Goal: Task Accomplishment & Management: Complete application form

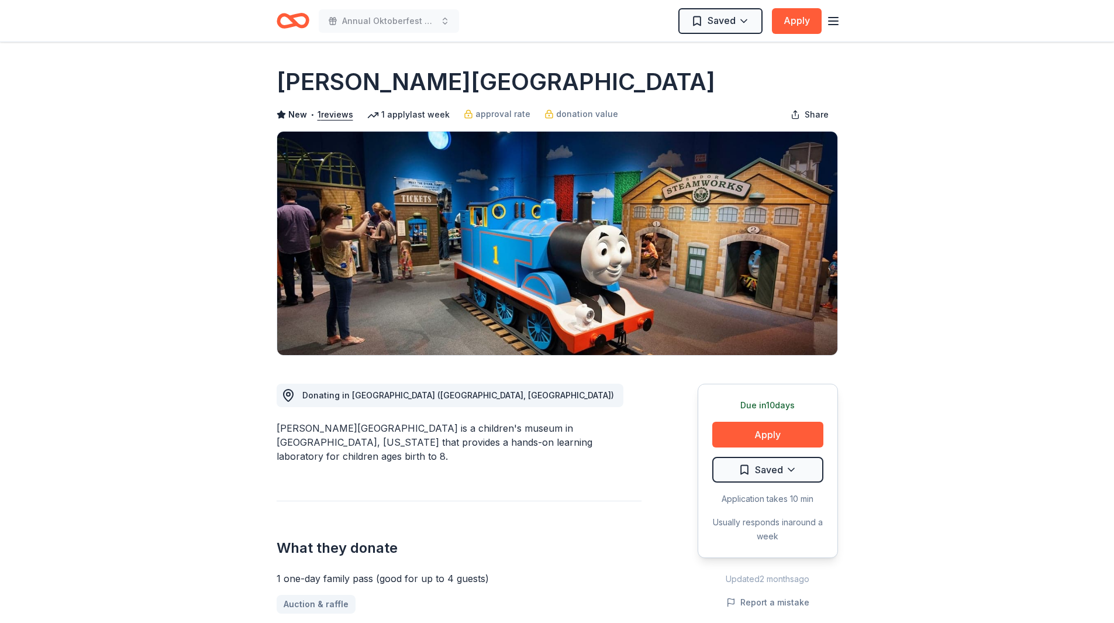
scroll to position [1315, 0]
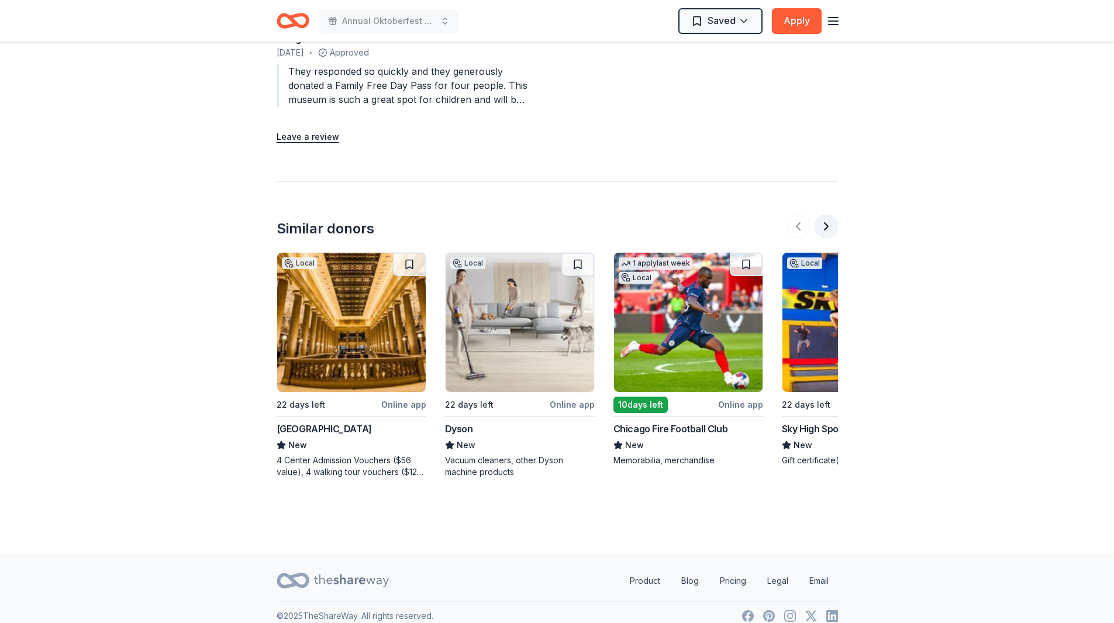
click at [829, 215] on button at bounding box center [826, 226] width 23 height 23
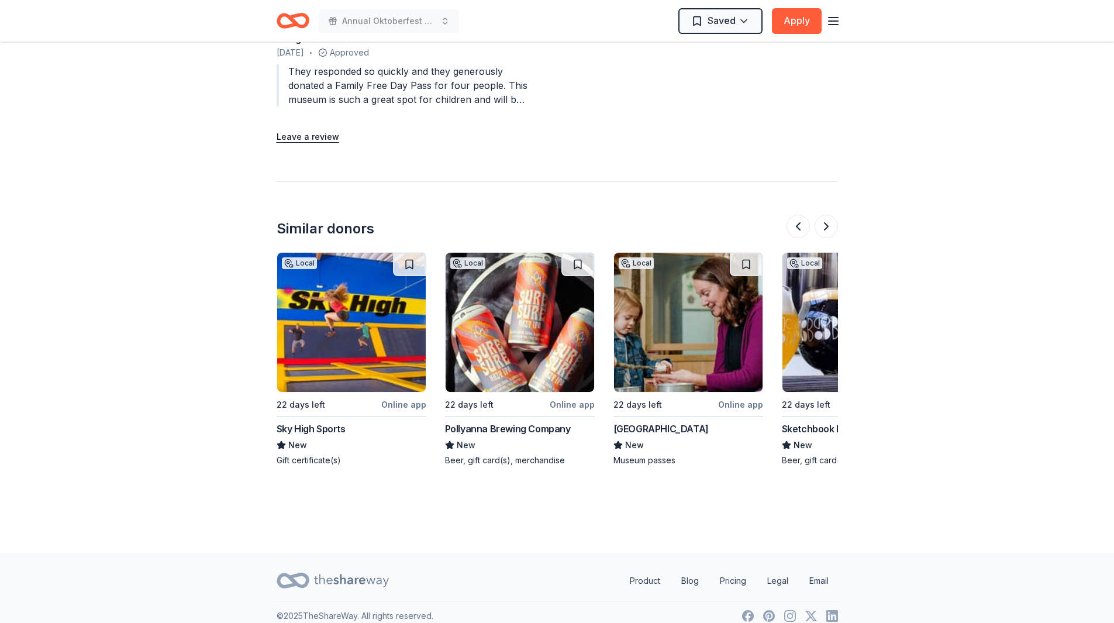
click at [497, 407] on div "Local 22 days left Online app Pollyanna Brewing Company New Beer, gift card(s),…" at bounding box center [520, 359] width 150 height 214
click at [825, 215] on button at bounding box center [826, 226] width 23 height 23
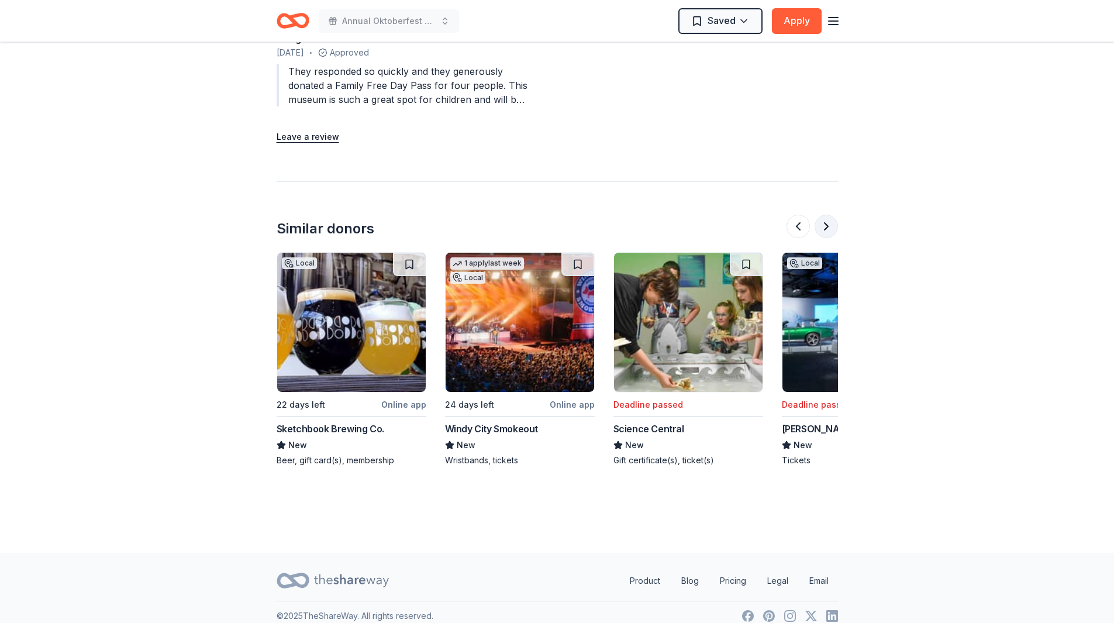
click at [825, 215] on button at bounding box center [826, 226] width 23 height 23
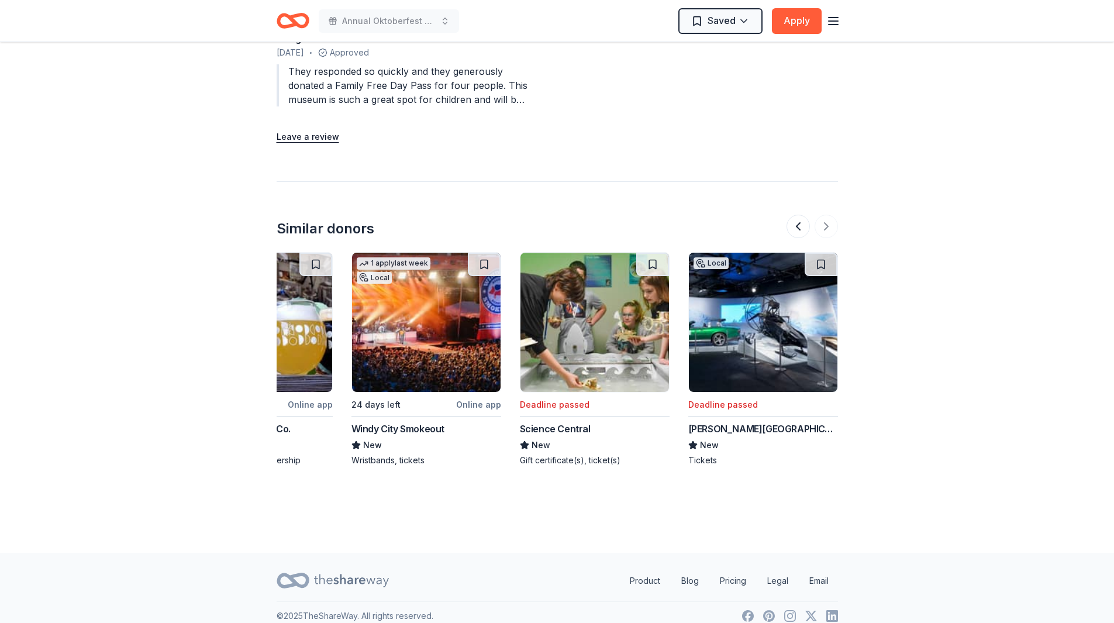
click at [828, 215] on div at bounding box center [812, 226] width 51 height 23
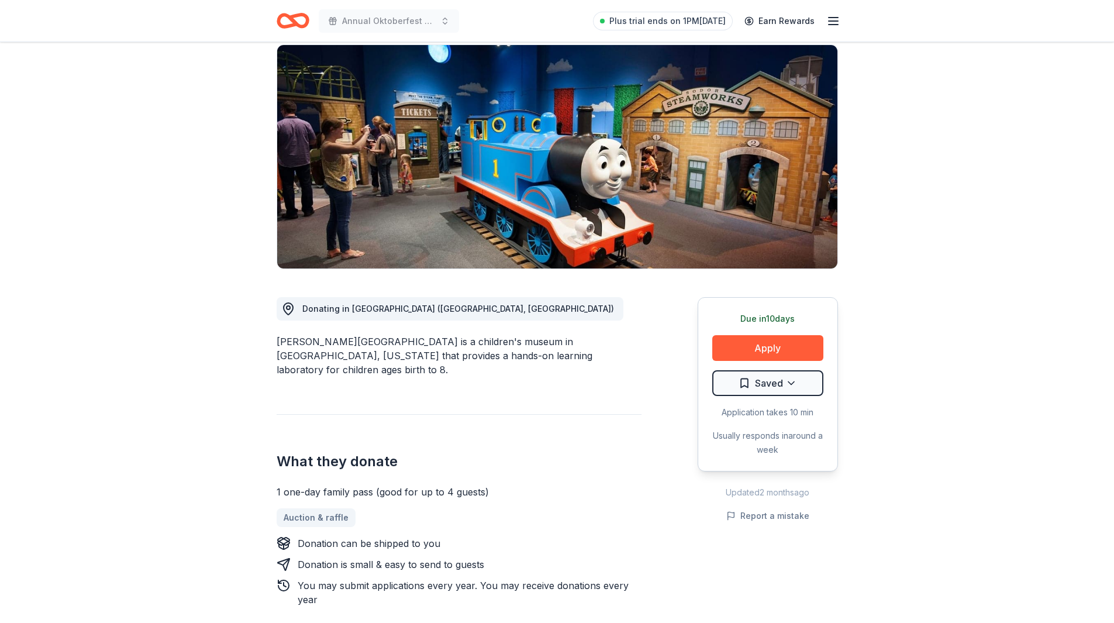
scroll to position [28, 0]
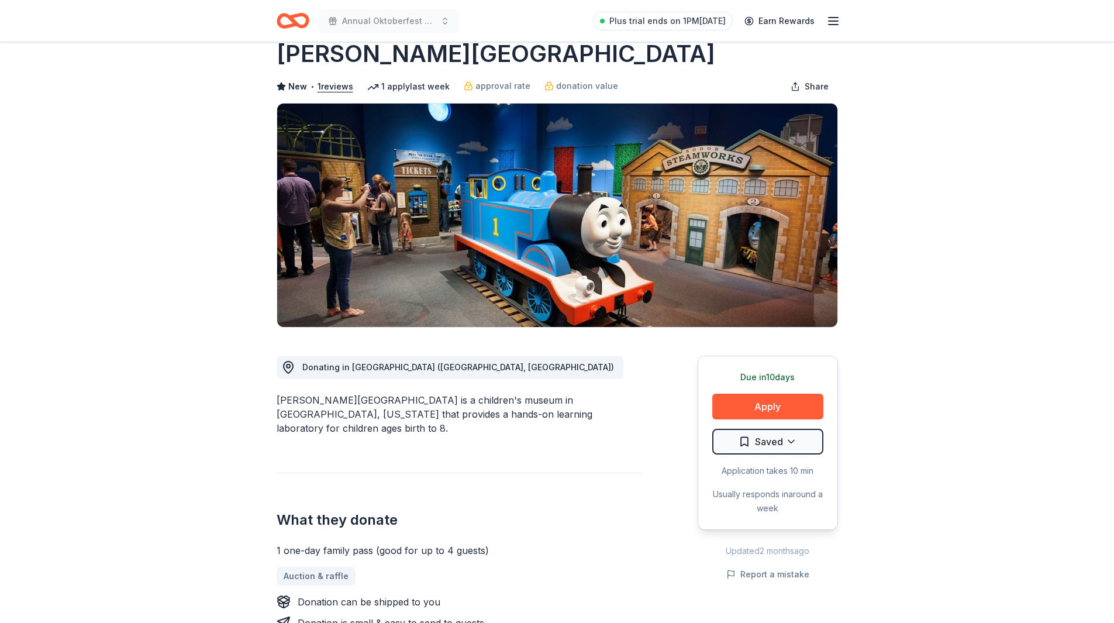
click at [835, 18] on icon "button" at bounding box center [833, 21] width 14 height 14
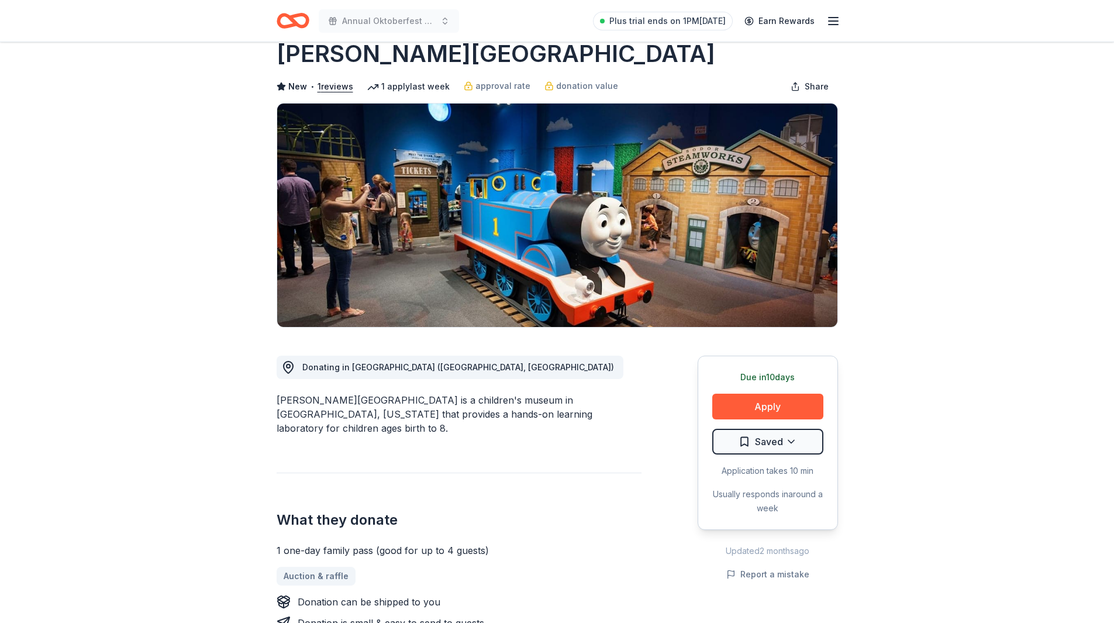
click at [286, 19] on icon "Home" at bounding box center [293, 20] width 33 height 27
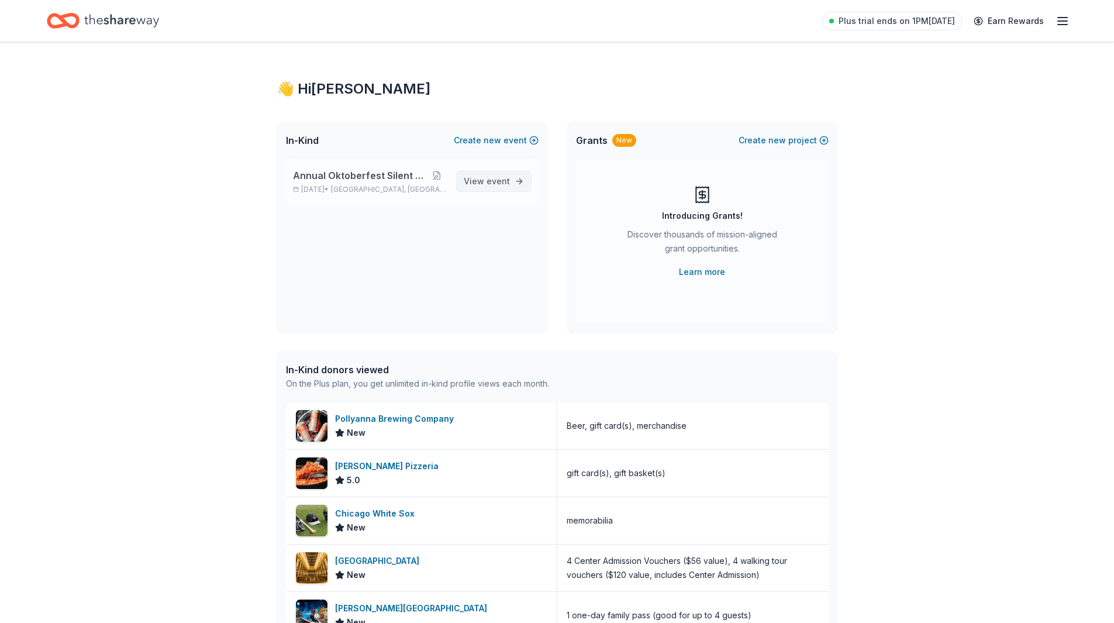
click at [488, 181] on span "event" at bounding box center [498, 181] width 23 height 10
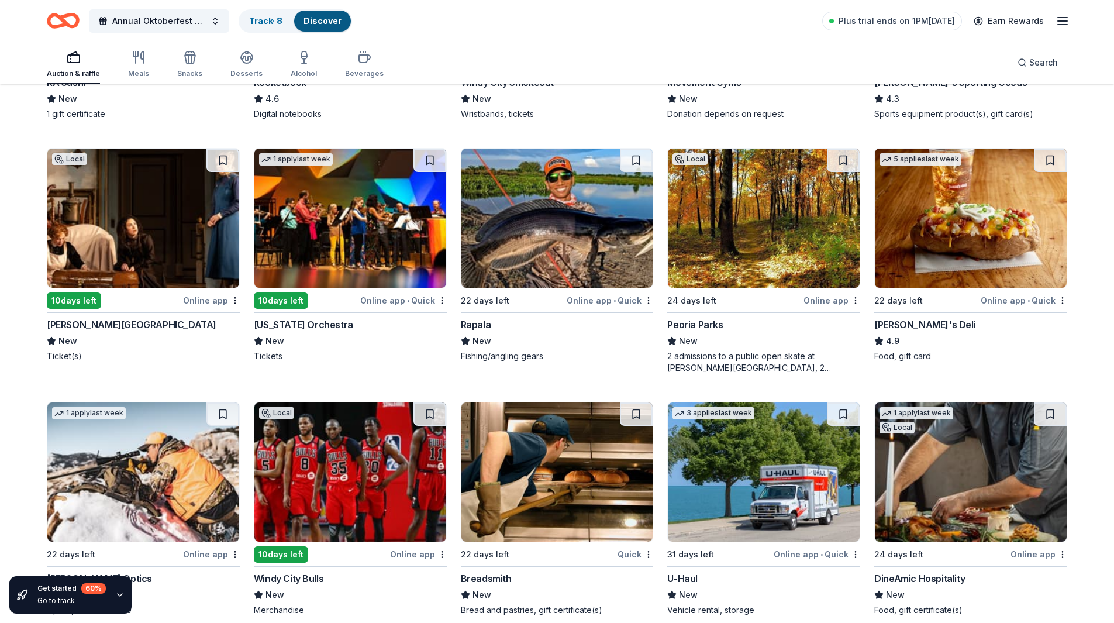
scroll to position [4613, 0]
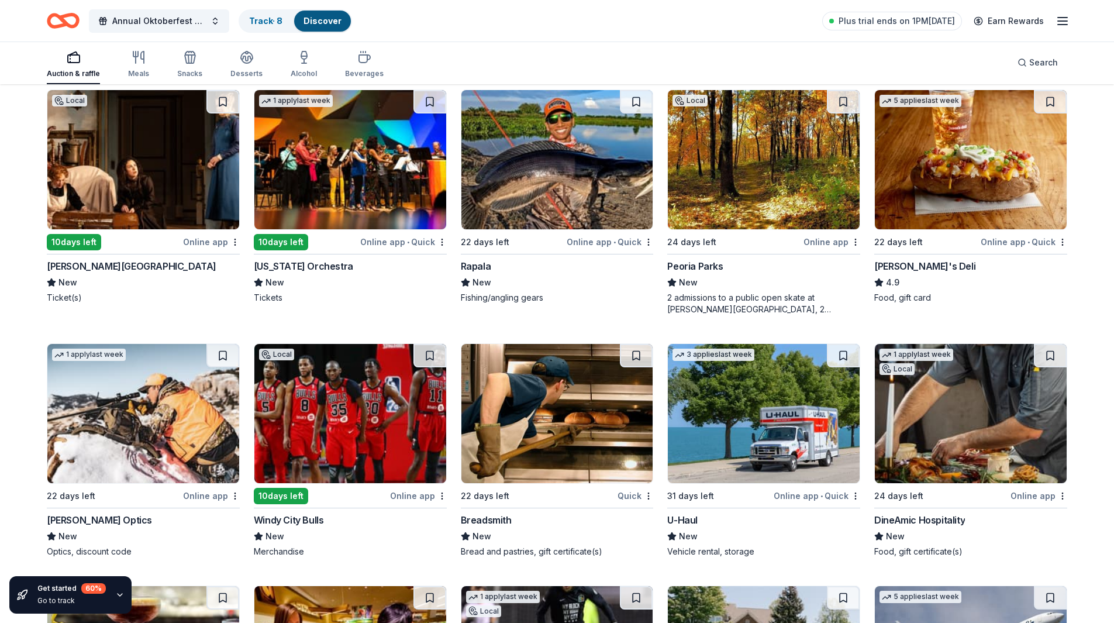
click at [80, 268] on div "Goodman Theatre" at bounding box center [132, 266] width 170 height 14
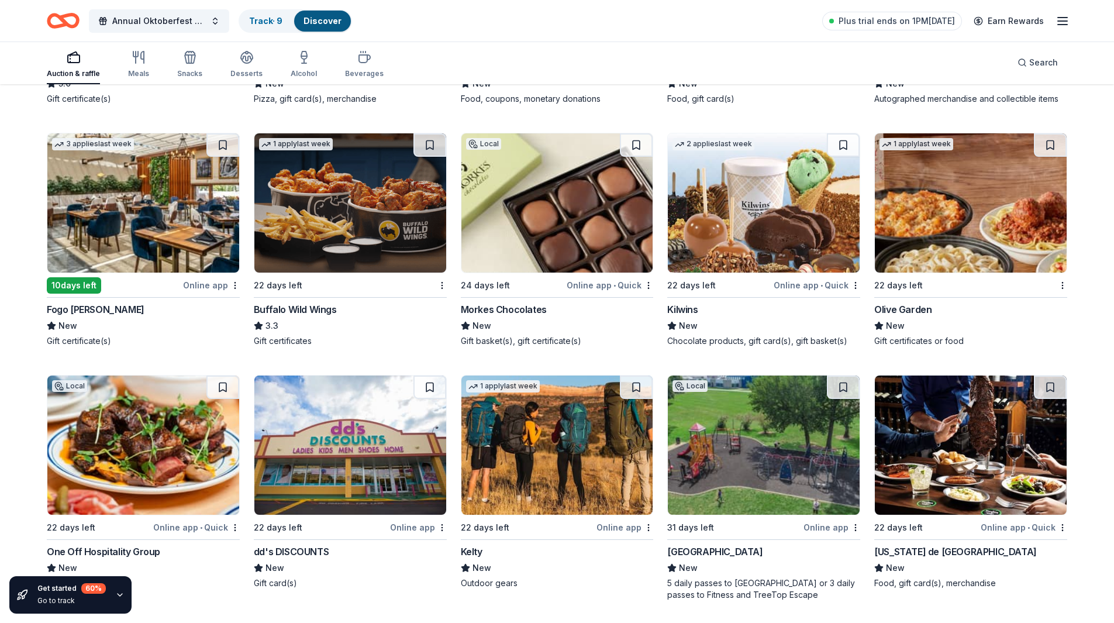
scroll to position [7245, 0]
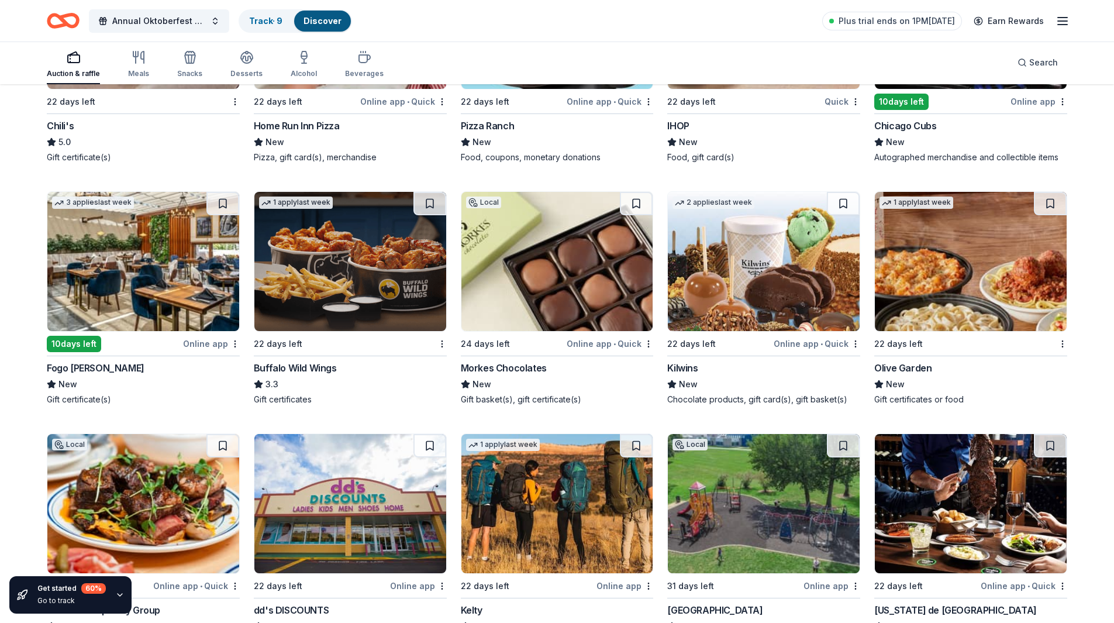
click at [518, 250] on img at bounding box center [557, 261] width 192 height 139
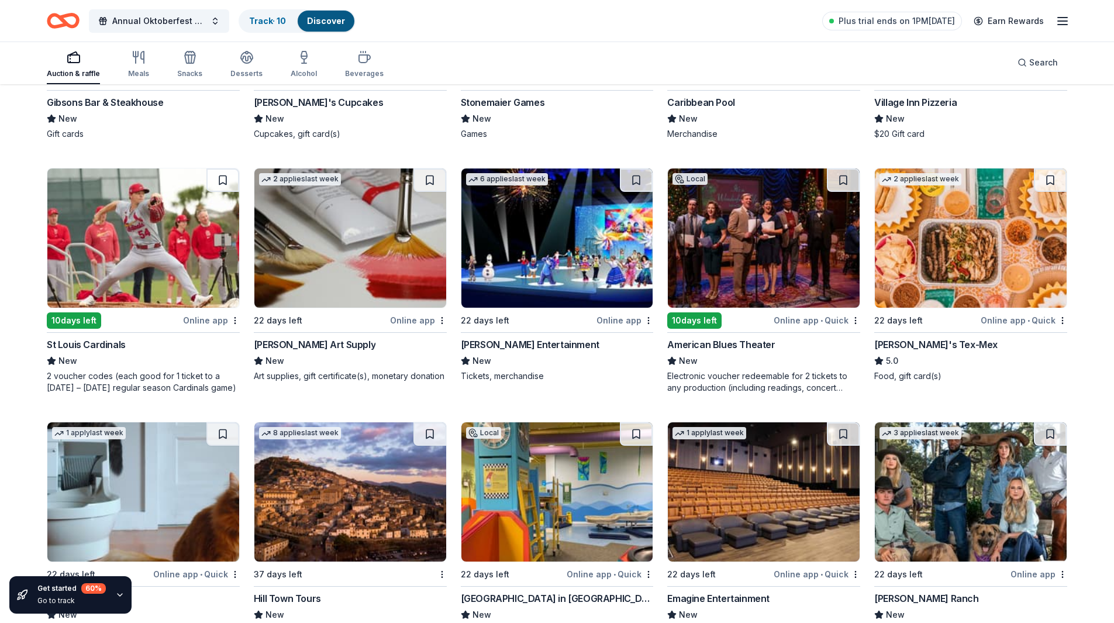
scroll to position [3230, 0]
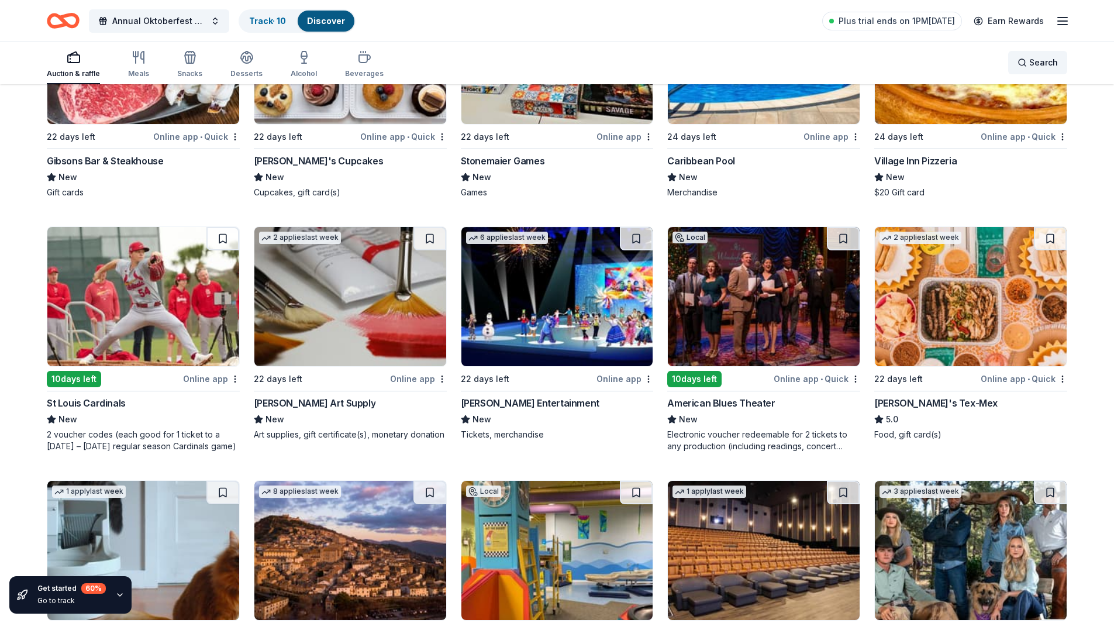
click at [1031, 63] on span "Search" at bounding box center [1043, 63] width 29 height 14
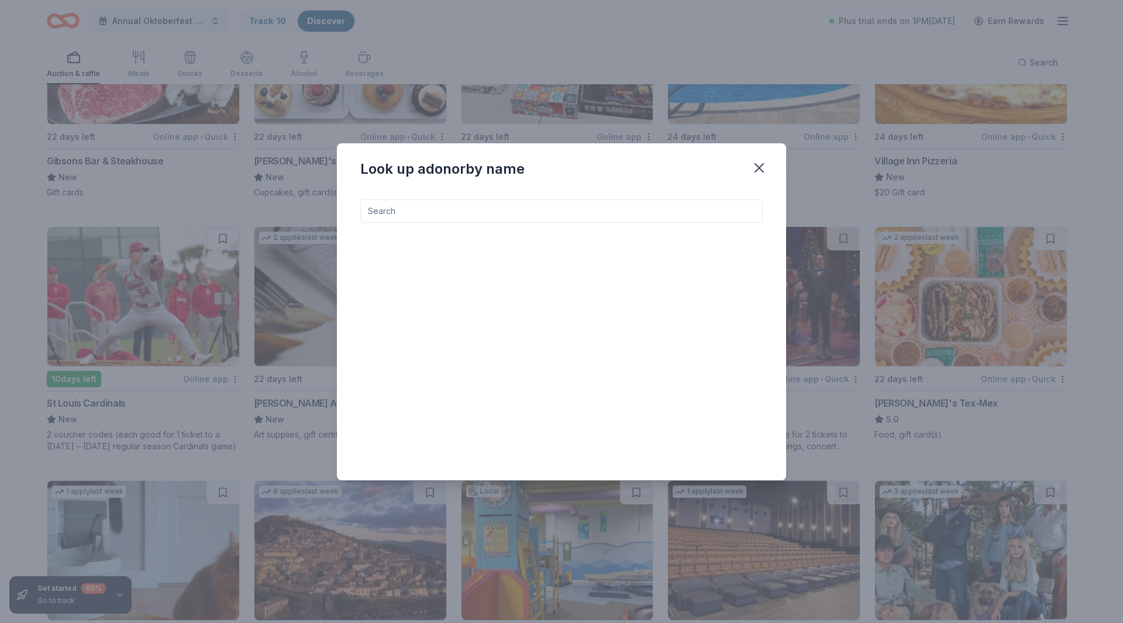
click at [411, 208] on input at bounding box center [561, 210] width 402 height 23
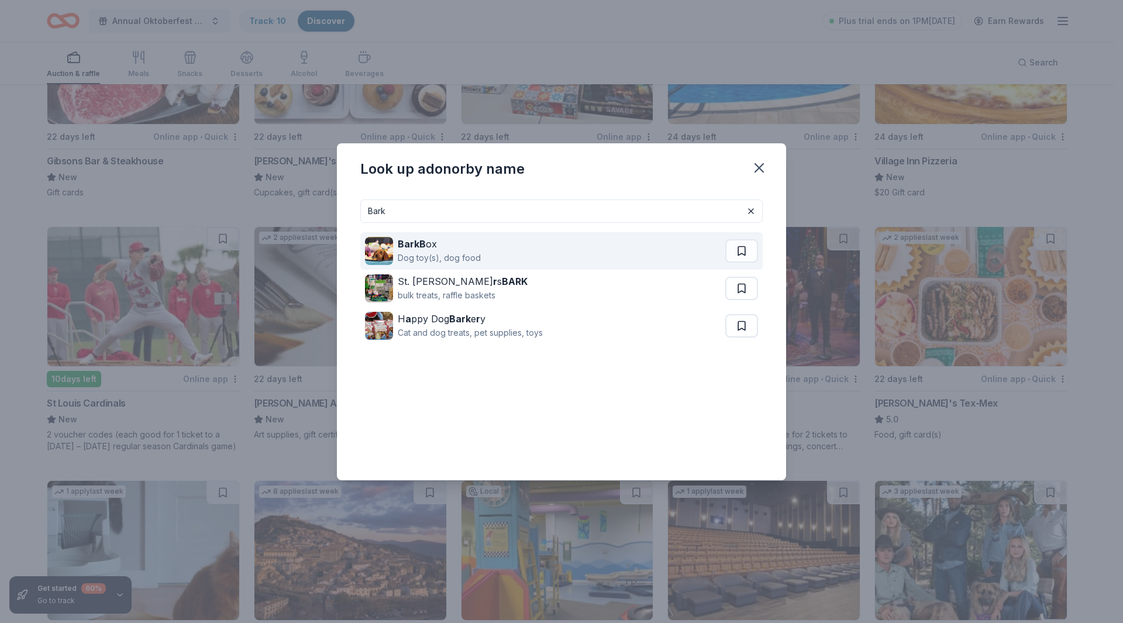
type input "Bark"
click at [409, 252] on div "Dog toy(s), dog food" at bounding box center [439, 258] width 83 height 14
click at [736, 248] on button at bounding box center [741, 250] width 33 height 23
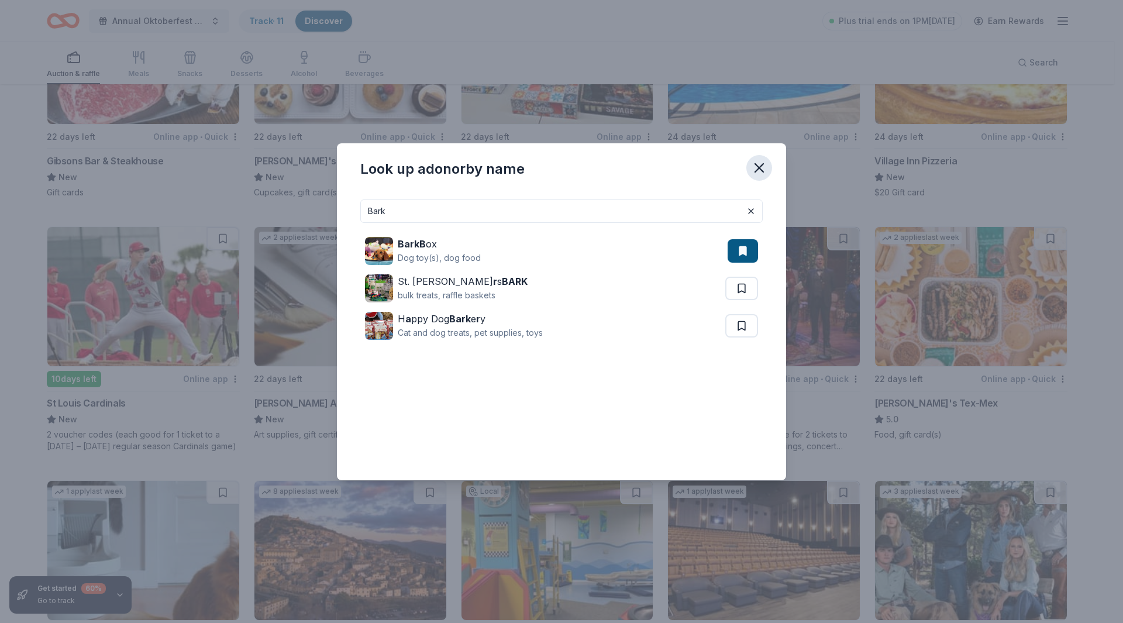
click at [762, 164] on icon "button" at bounding box center [759, 168] width 8 height 8
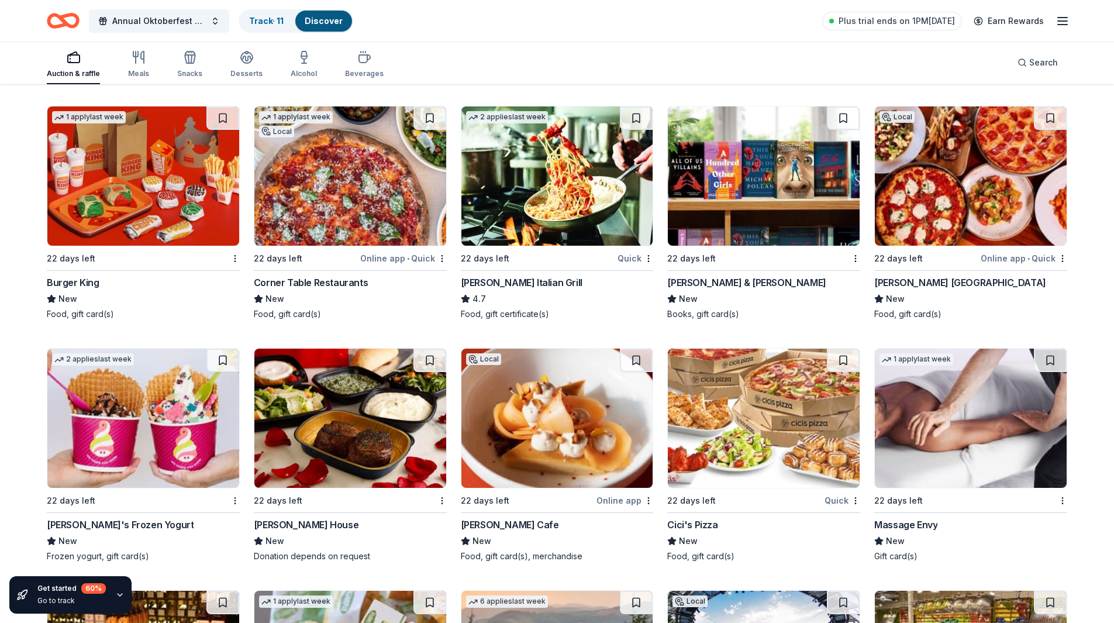
scroll to position [8728, 0]
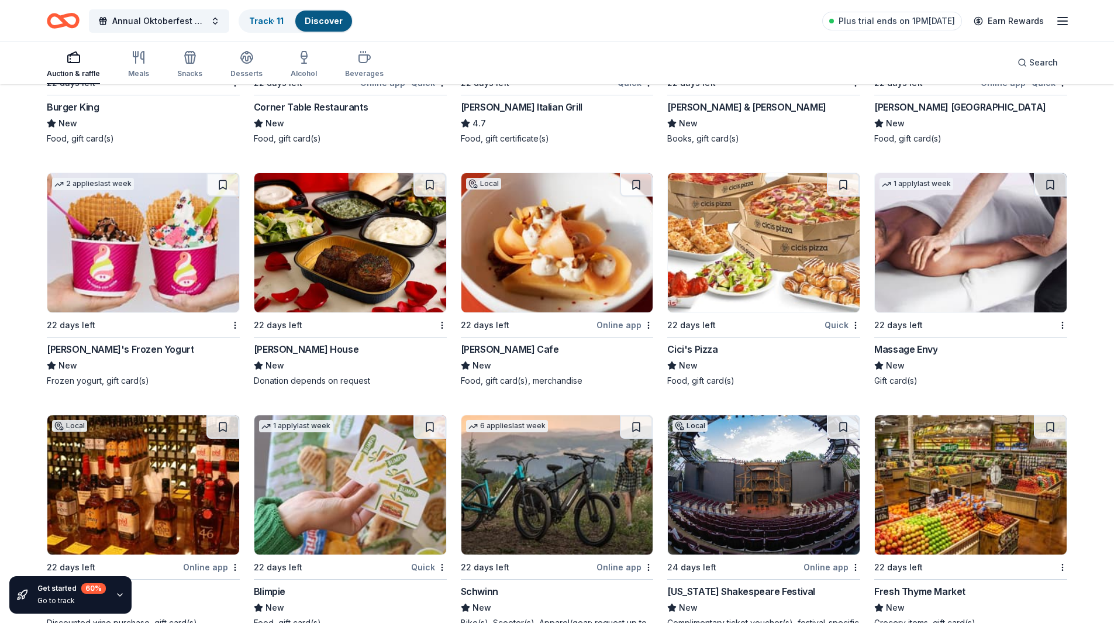
click at [323, 340] on div "22 days left Ruth's Chris Steak House New Donation depends on request" at bounding box center [350, 280] width 193 height 214
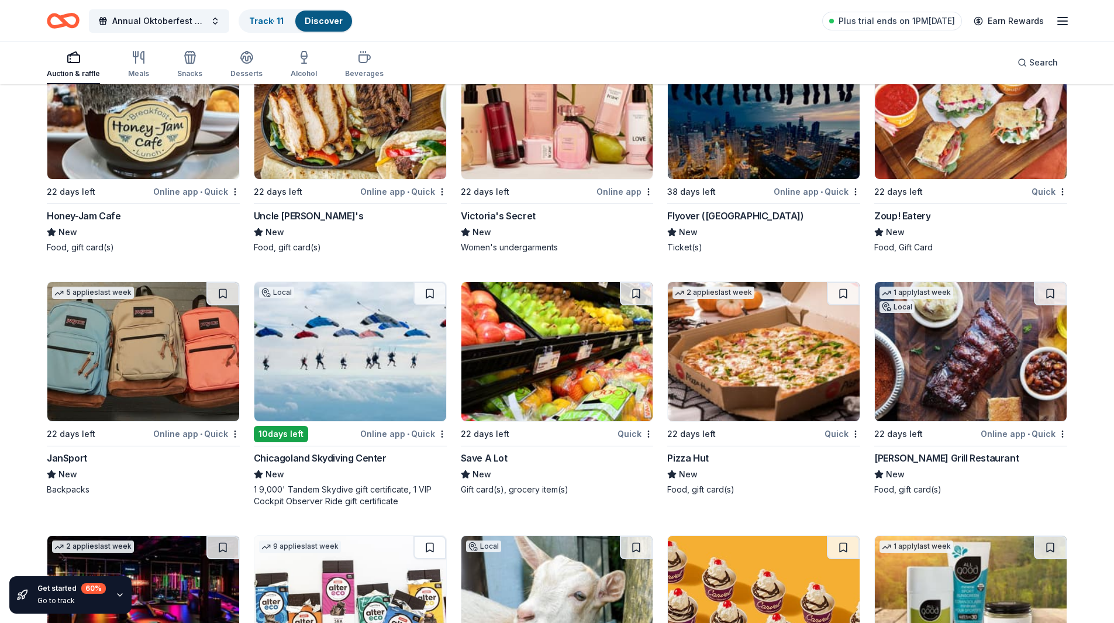
scroll to position [9971, 0]
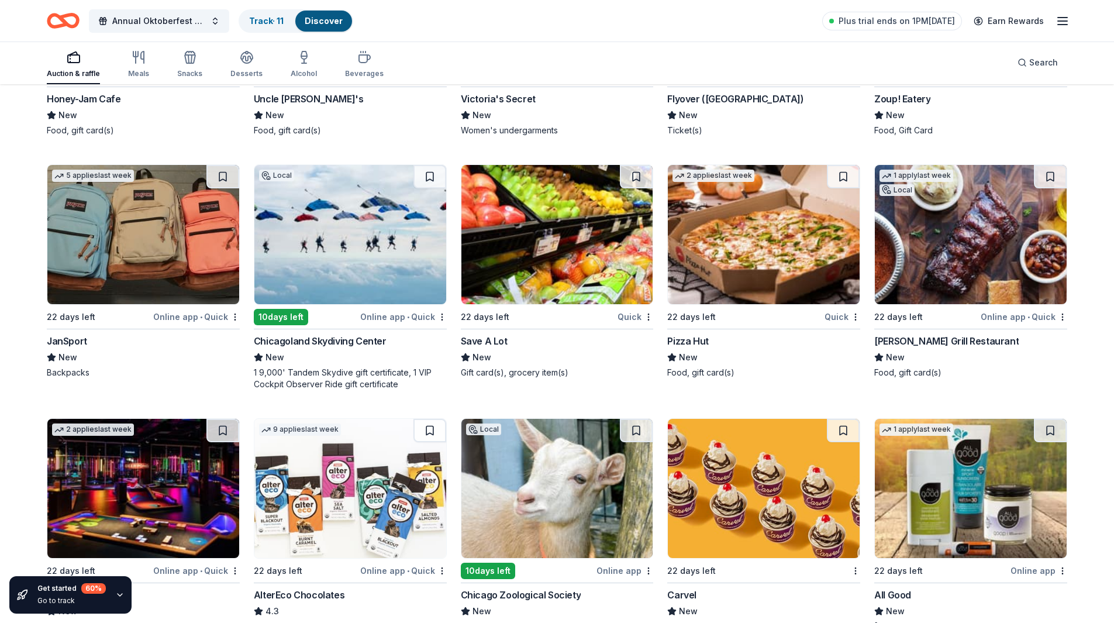
click at [306, 341] on div "Chicagoland Skydiving Center" at bounding box center [320, 341] width 133 height 14
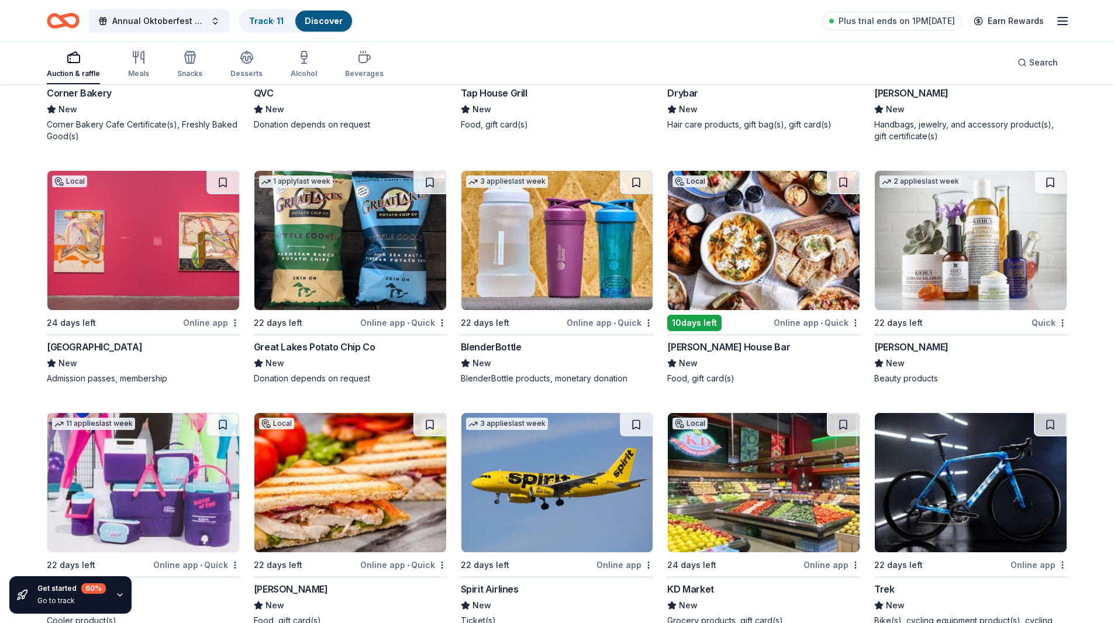
scroll to position [11152, 0]
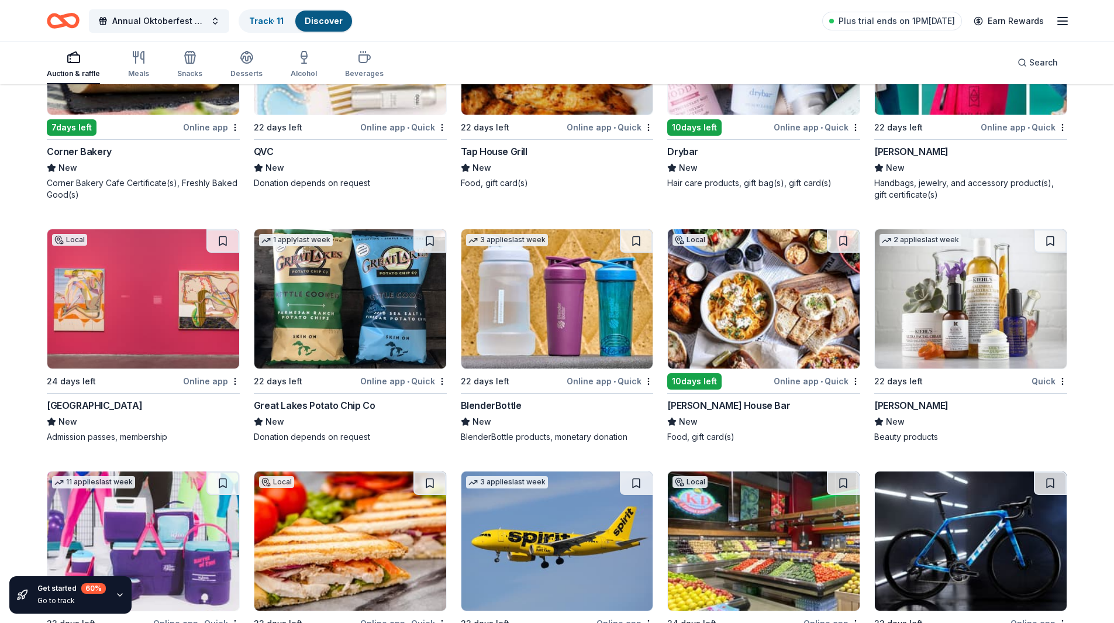
click at [104, 401] on div "[GEOGRAPHIC_DATA]" at bounding box center [94, 405] width 95 height 14
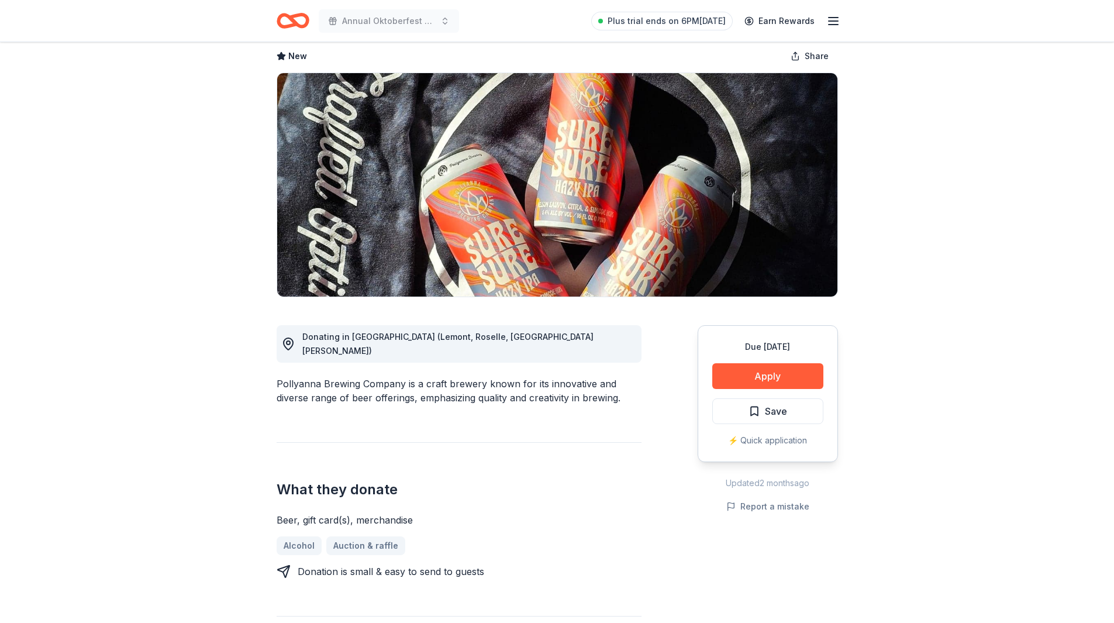
scroll to position [234, 0]
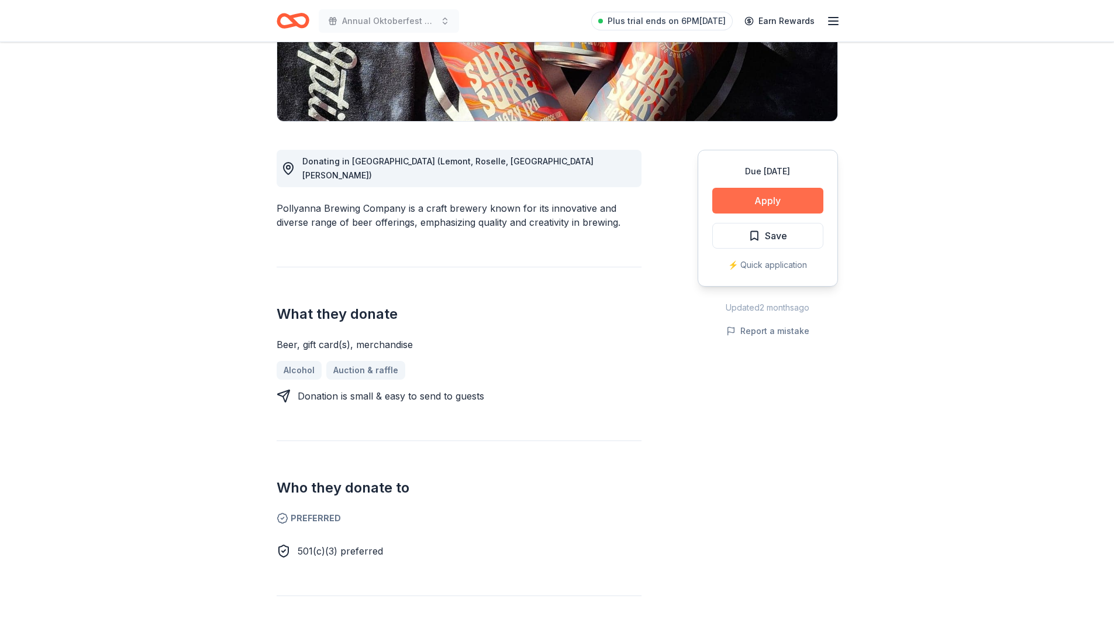
click at [770, 196] on button "Apply" at bounding box center [767, 201] width 111 height 26
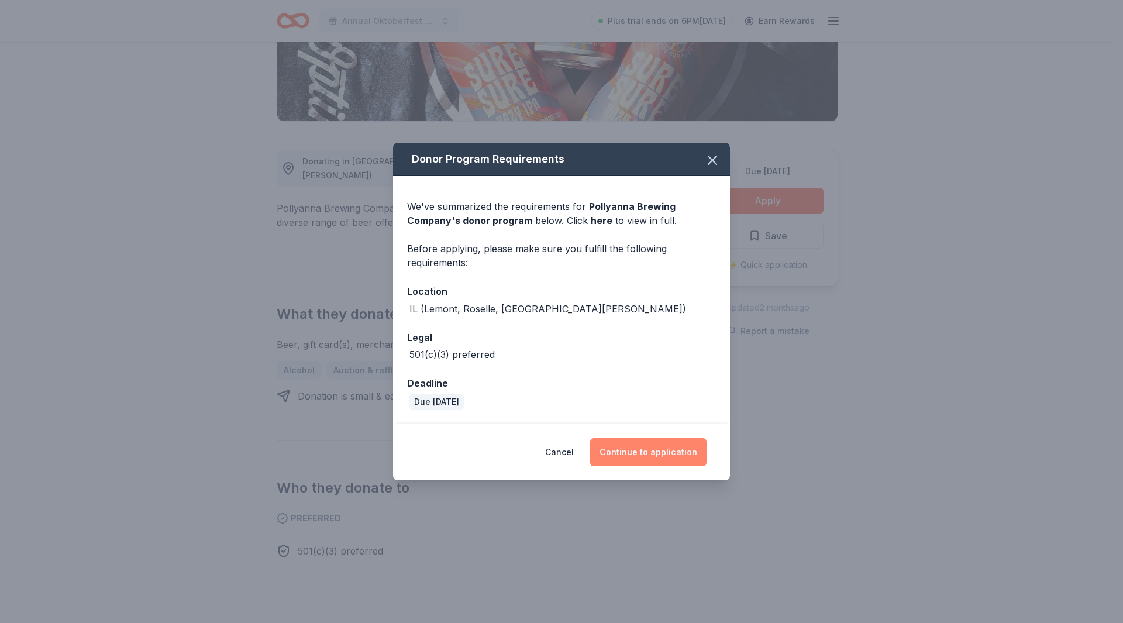
click at [640, 450] on button "Continue to application" at bounding box center [648, 452] width 116 height 28
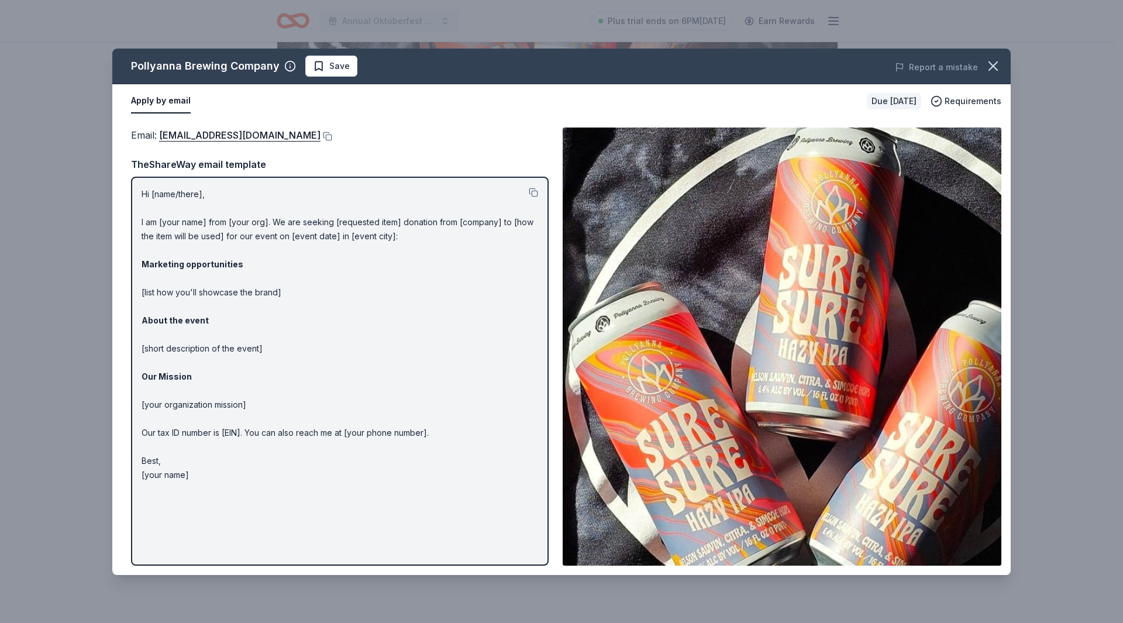
drag, startPoint x: 139, startPoint y: 188, endPoint x: 153, endPoint y: 269, distance: 82.5
click at [153, 269] on div "Hi [name/there], I am [your name] from [your org]. We are seeking [requested it…" at bounding box center [340, 371] width 418 height 388
click at [163, 222] on p "Hi [name/there], I am [your name] from [your org]. We are seeking [requested it…" at bounding box center [340, 334] width 397 height 295
click at [140, 193] on div "Hi [name/there], I am [your name] from [your org]. We are seeking [requested it…" at bounding box center [340, 371] width 418 height 388
drag, startPoint x: 140, startPoint y: 193, endPoint x: 223, endPoint y: 267, distance: 111.5
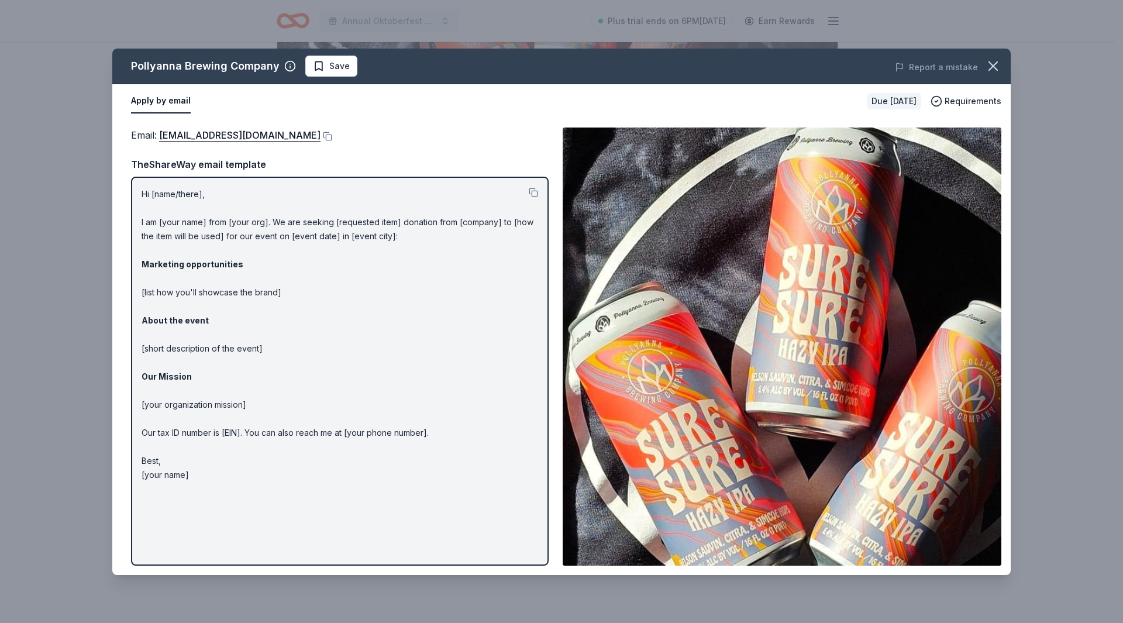
click at [223, 267] on div "Hi [name/there], I am [your name] from [your org]. We are seeking [requested it…" at bounding box center [340, 371] width 418 height 388
drag, startPoint x: 346, startPoint y: 375, endPoint x: 349, endPoint y: 381, distance: 6.5
click at [349, 382] on p "Hi [name/there], I am [your name] from [your org]. We are seeking [requested it…" at bounding box center [340, 334] width 397 height 295
click at [198, 480] on p "Hi [name/there], I am [your name] from [your org]. We are seeking [requested it…" at bounding box center [340, 334] width 397 height 295
click at [535, 192] on button at bounding box center [533, 192] width 9 height 9
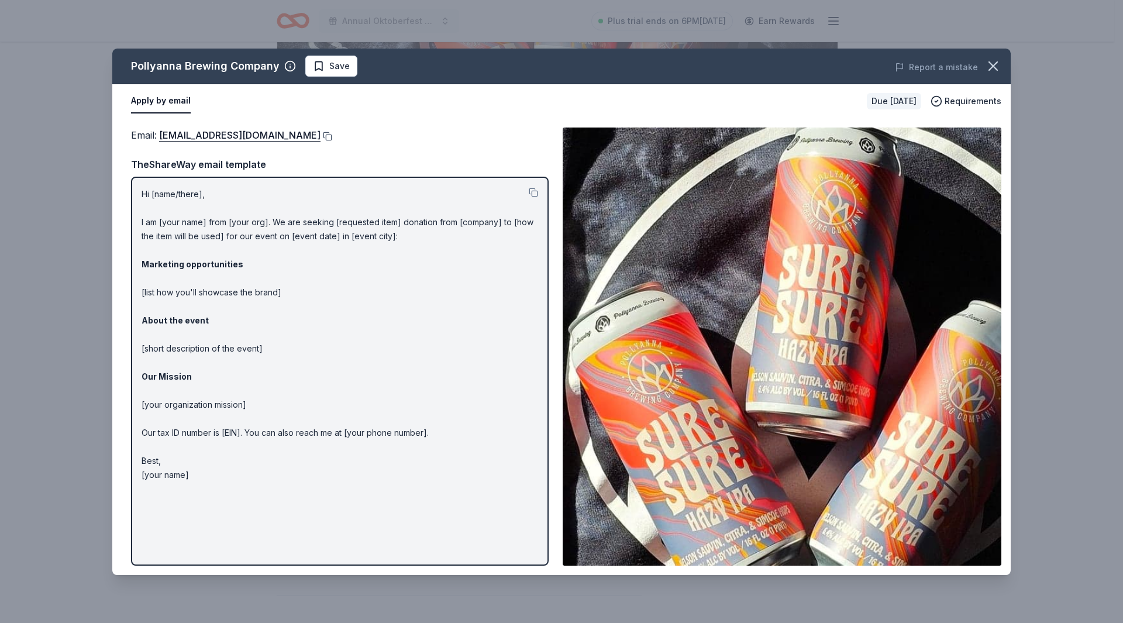
click at [321, 135] on button at bounding box center [327, 136] width 12 height 9
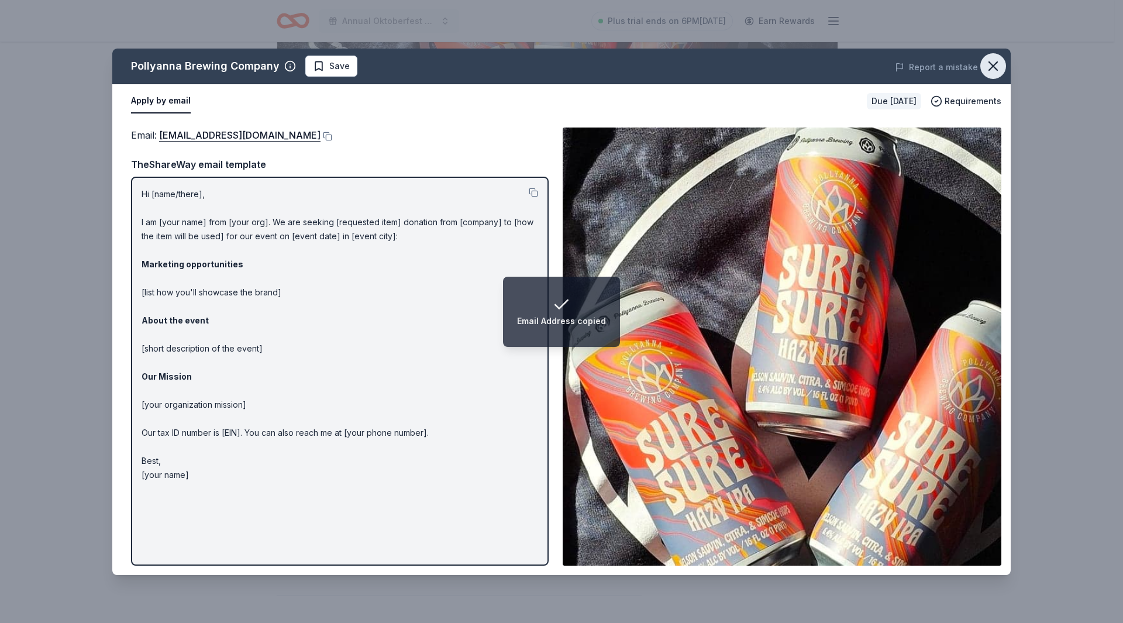
click at [997, 65] on icon "button" at bounding box center [993, 66] width 16 height 16
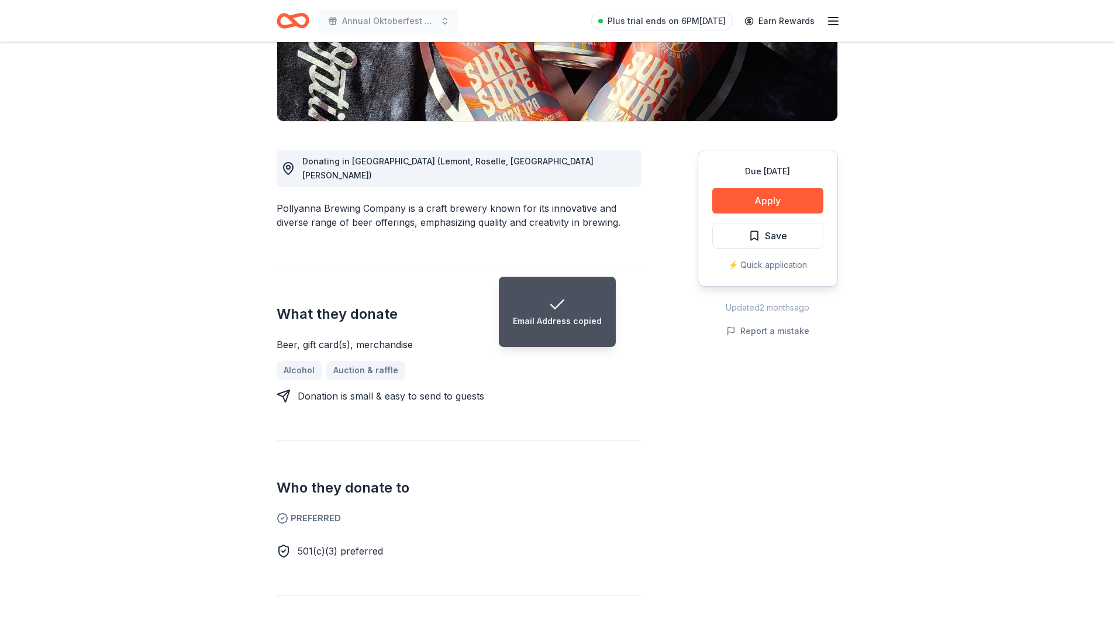
drag, startPoint x: 997, startPoint y: 65, endPoint x: 932, endPoint y: 61, distance: 65.6
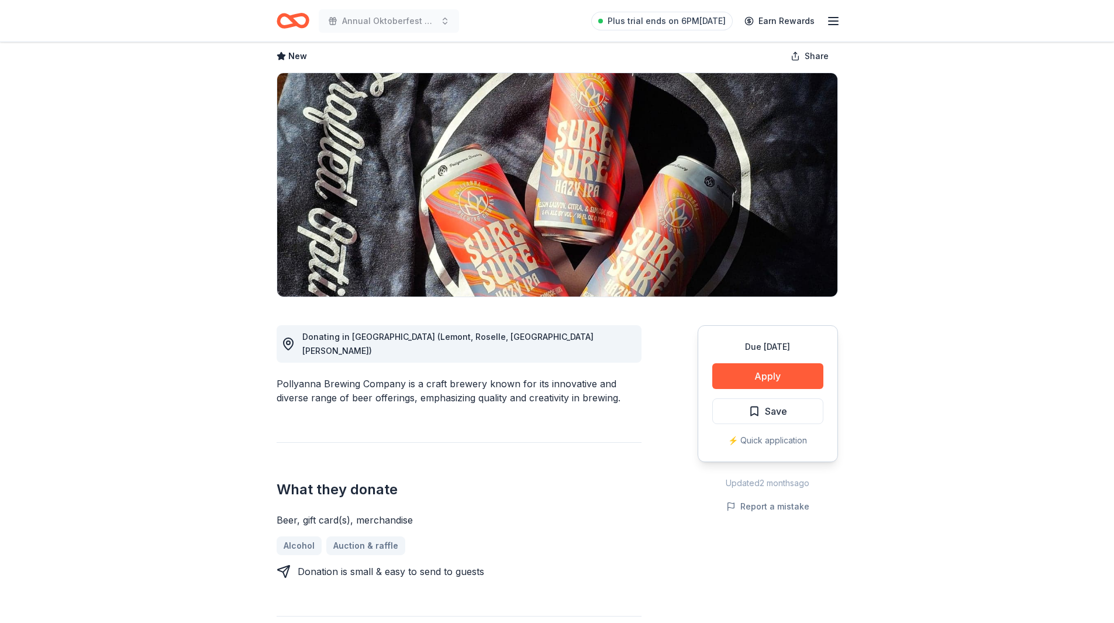
scroll to position [0, 0]
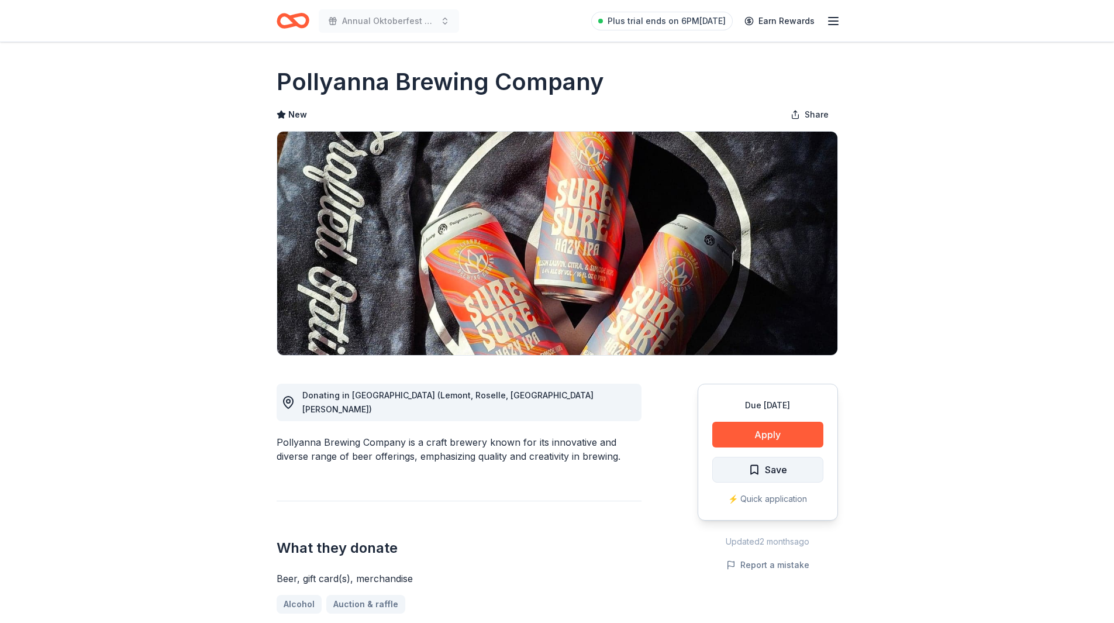
click at [769, 467] on span "Save" at bounding box center [776, 469] width 22 height 15
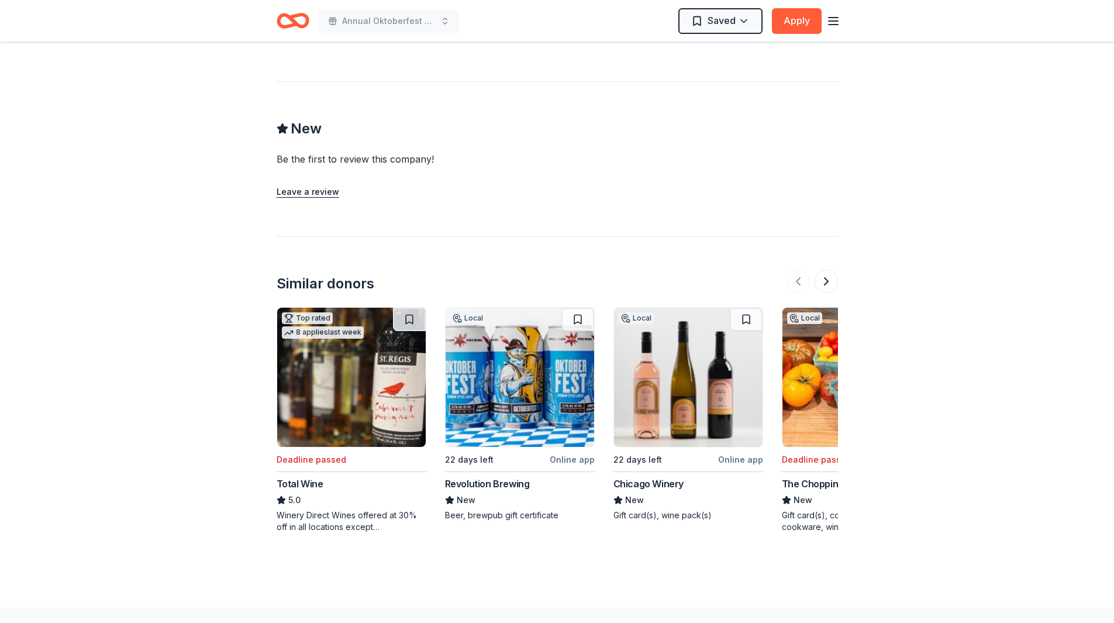
scroll to position [932, 0]
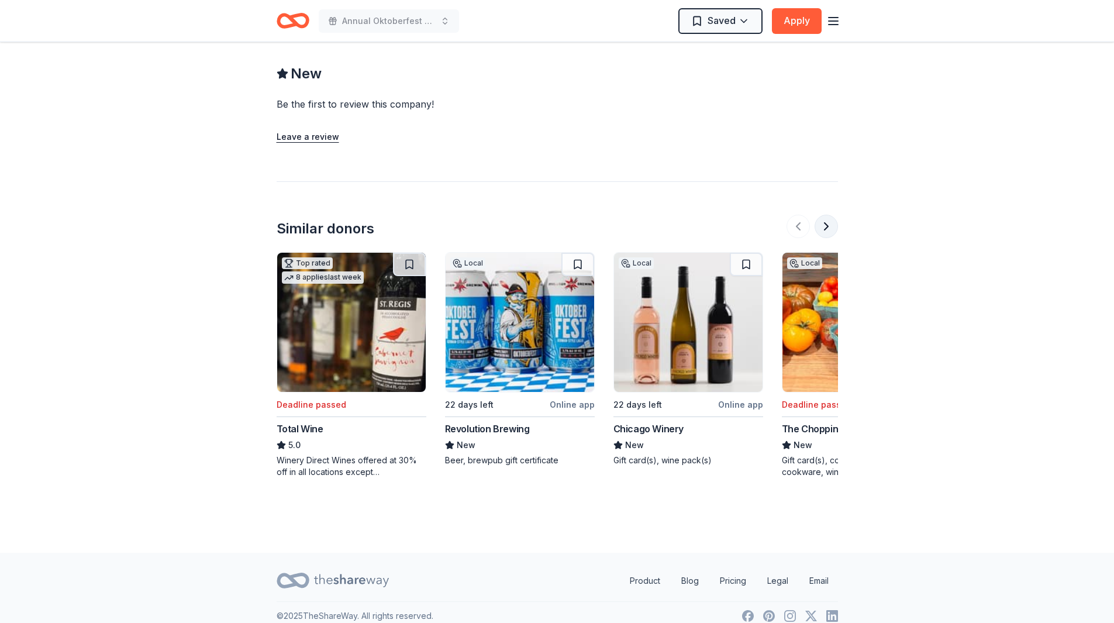
click at [828, 215] on button at bounding box center [826, 226] width 23 height 23
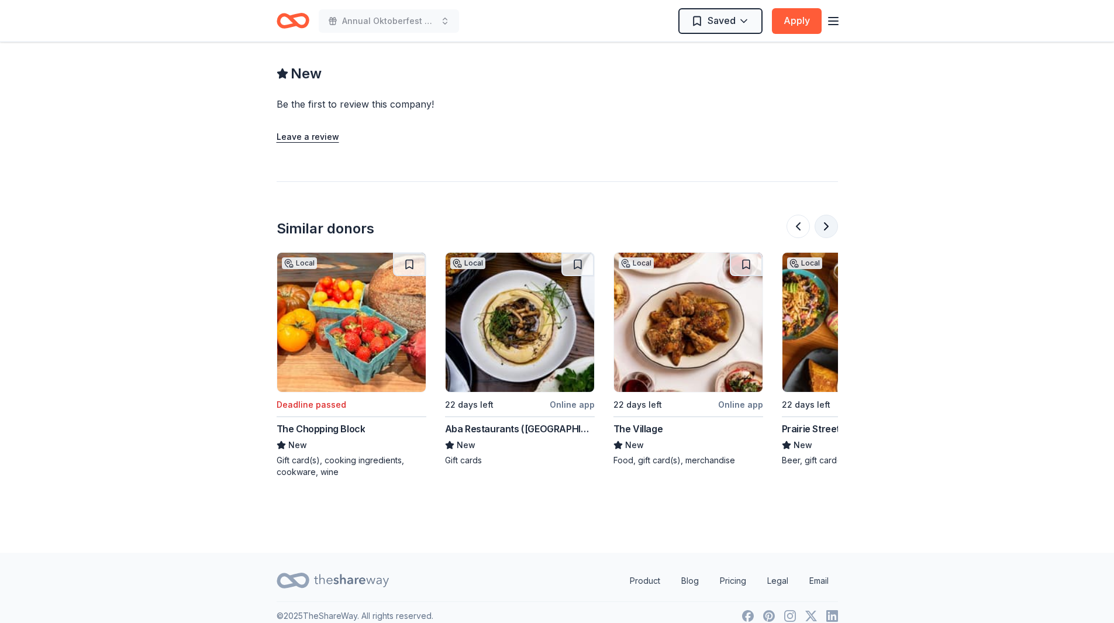
click at [821, 215] on button at bounding box center [826, 226] width 23 height 23
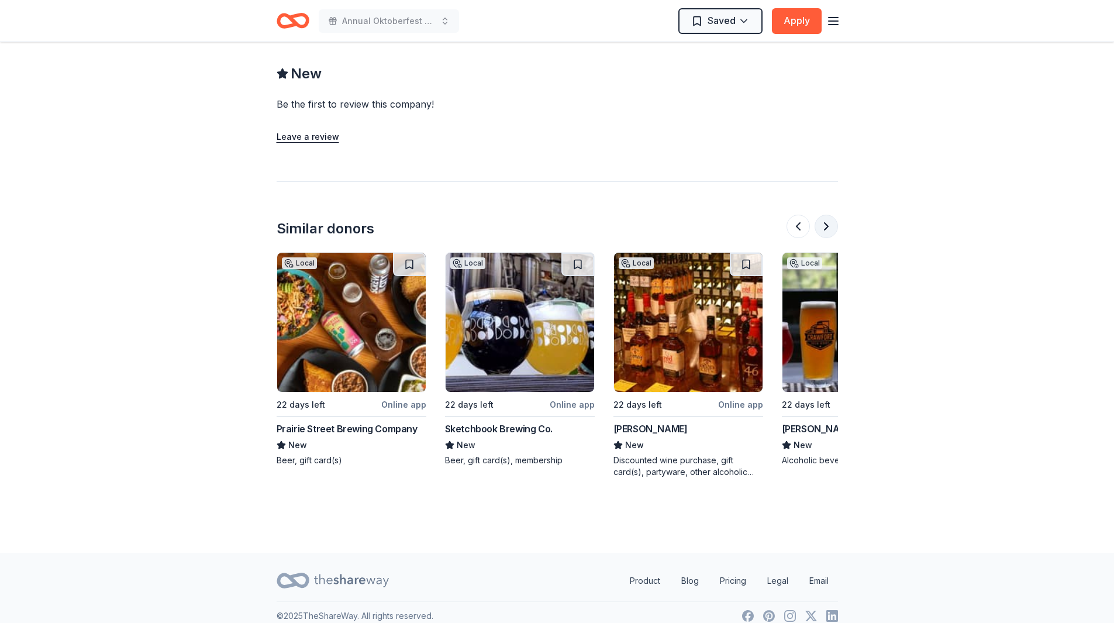
click at [826, 215] on button at bounding box center [826, 226] width 23 height 23
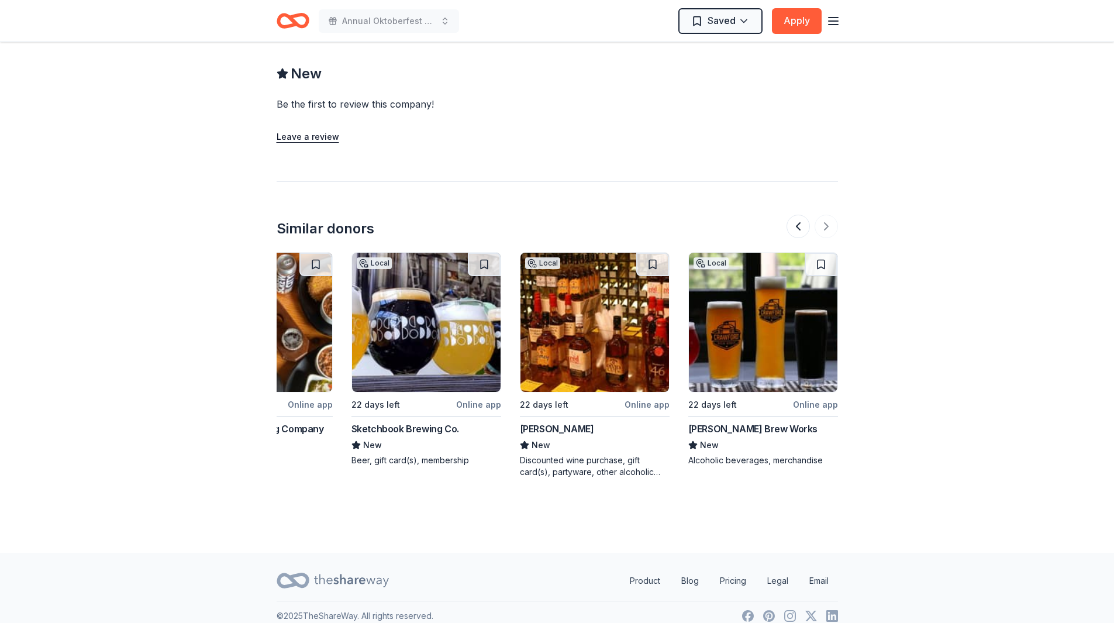
click at [726, 422] on div "Crawford Brew Works" at bounding box center [752, 429] width 129 height 14
click at [800, 215] on button at bounding box center [798, 226] width 23 height 23
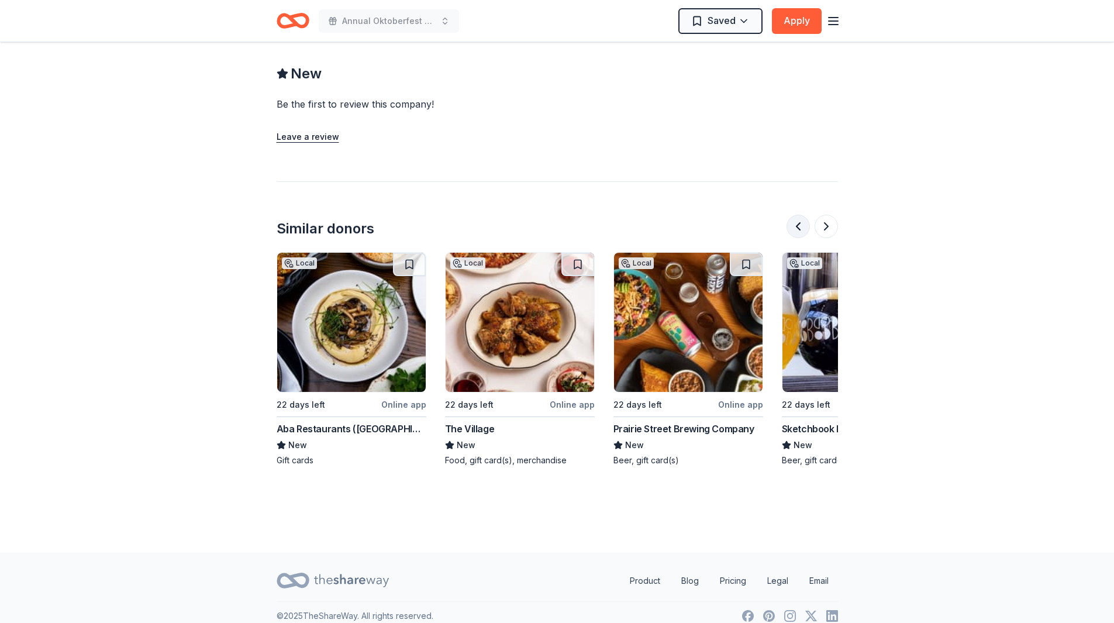
click at [800, 215] on button at bounding box center [798, 226] width 23 height 23
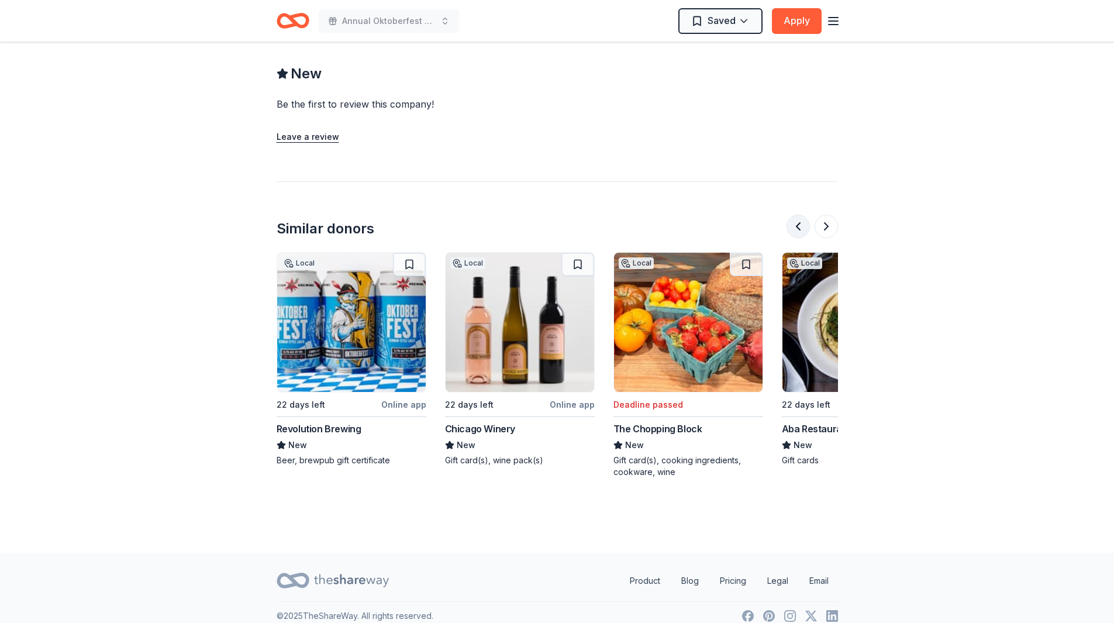
click at [800, 215] on button at bounding box center [798, 226] width 23 height 23
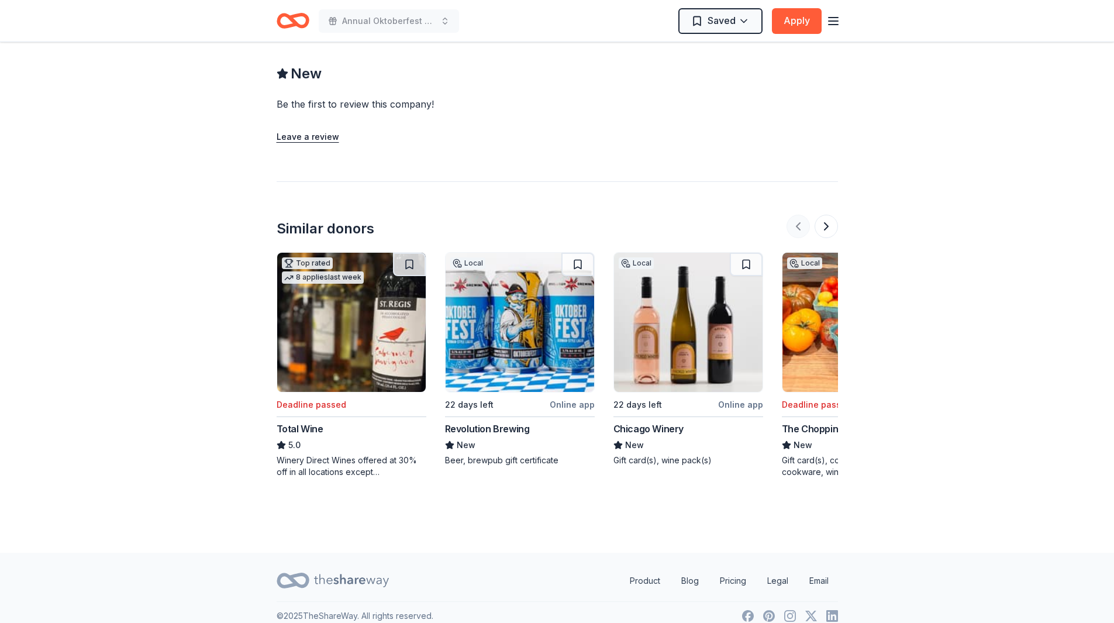
click at [800, 215] on div at bounding box center [812, 226] width 51 height 23
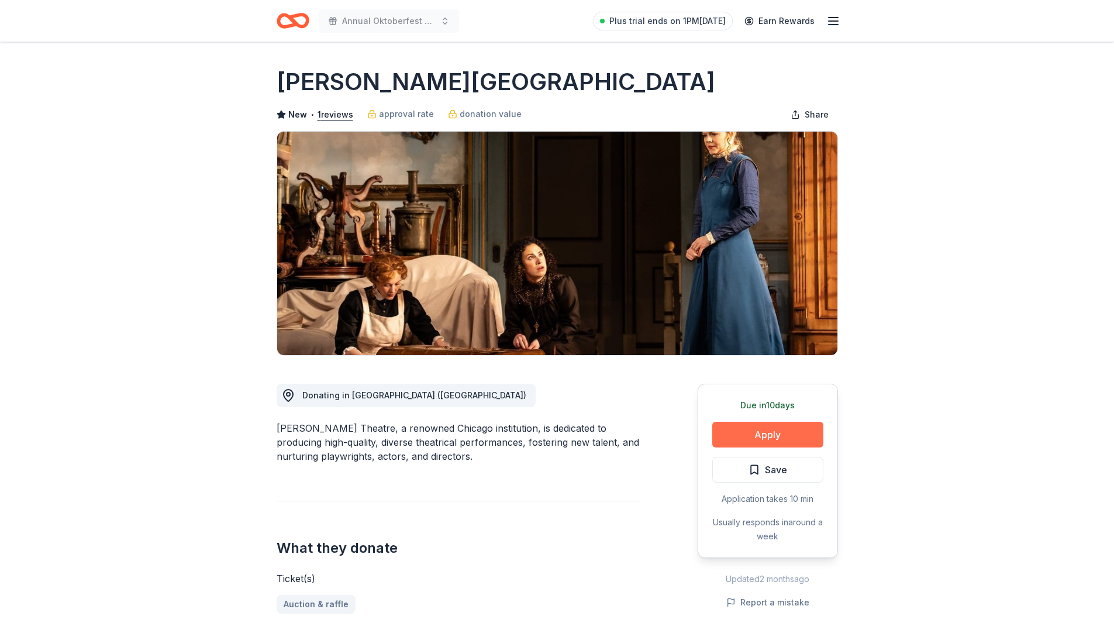
click at [759, 433] on button "Apply" at bounding box center [767, 435] width 111 height 26
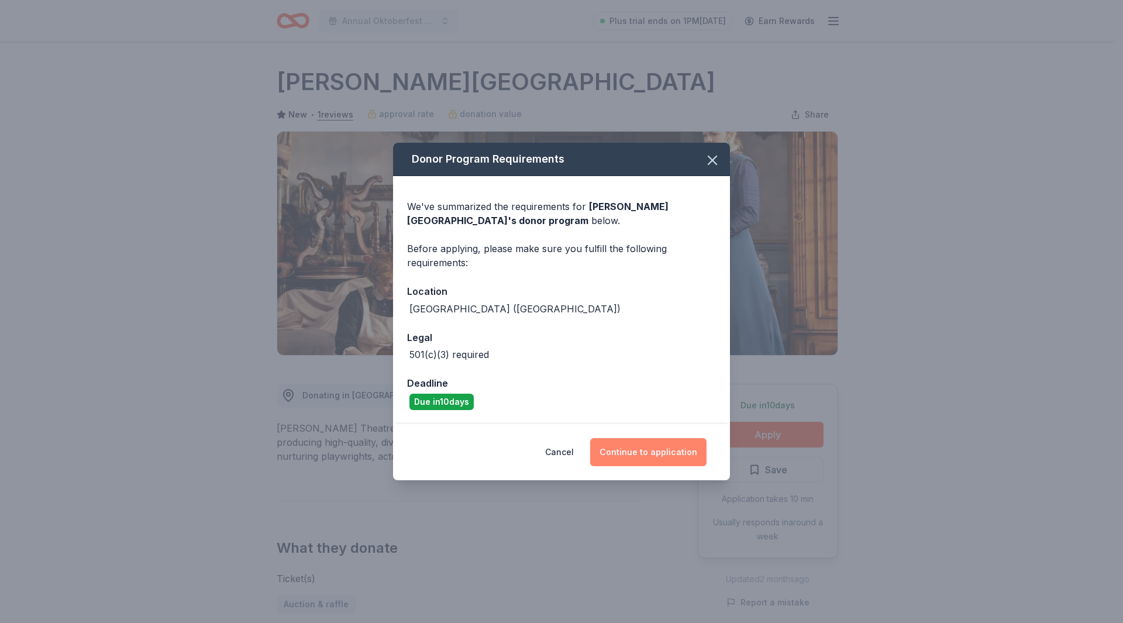
click at [652, 454] on button "Continue to application" at bounding box center [648, 452] width 116 height 28
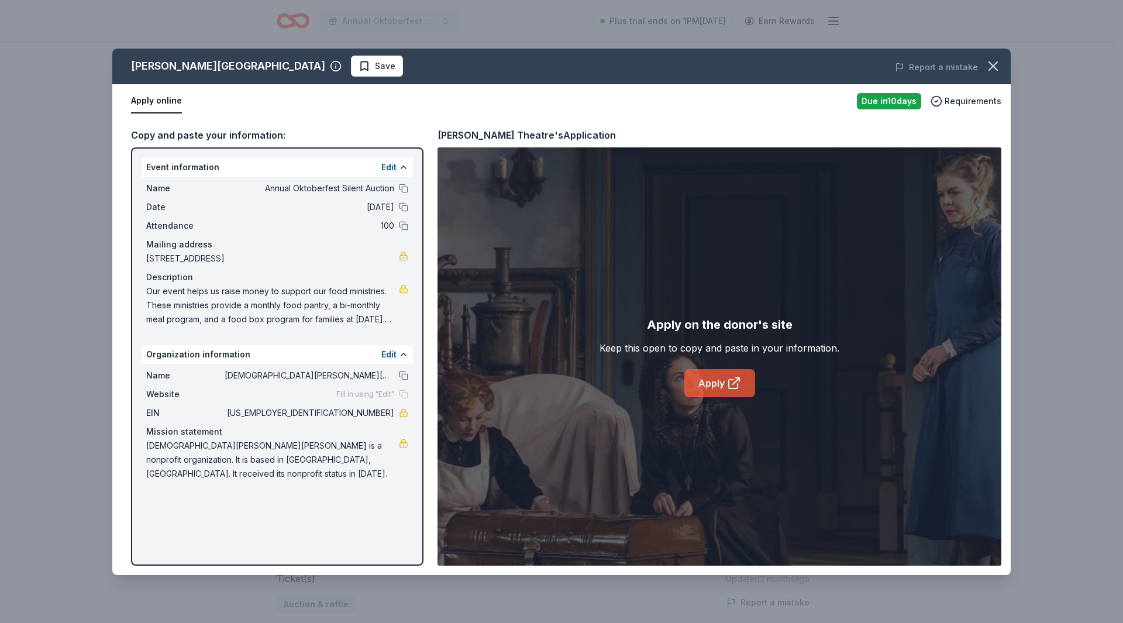
click at [714, 385] on link "Apply" at bounding box center [719, 383] width 71 height 28
click at [359, 61] on span "Save" at bounding box center [377, 66] width 37 height 14
click at [991, 60] on icon "button" at bounding box center [993, 66] width 16 height 16
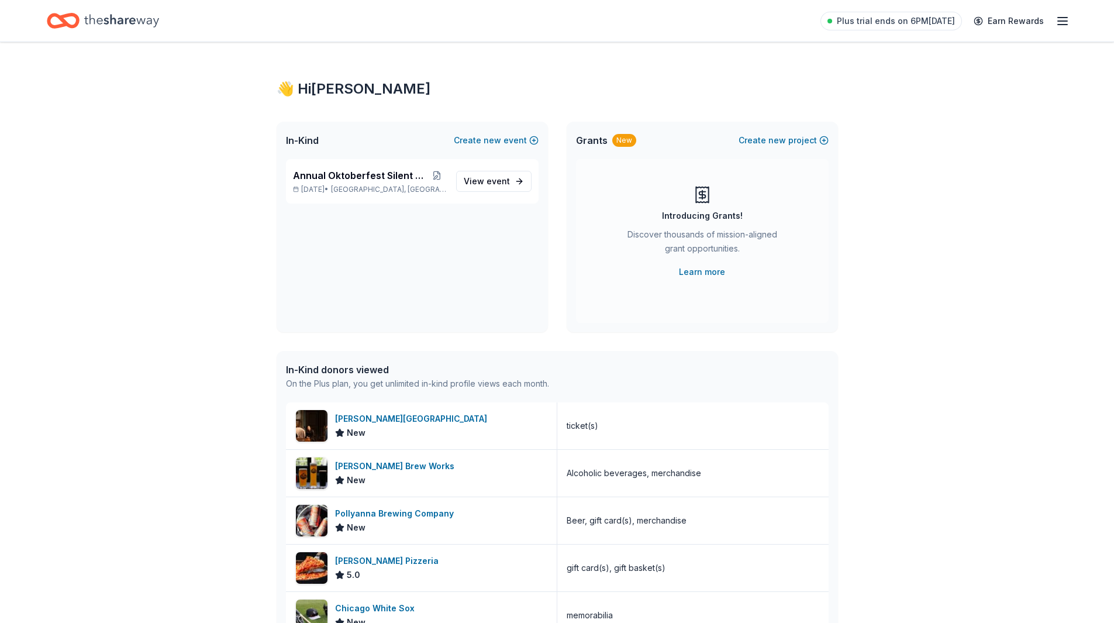
scroll to position [58, 0]
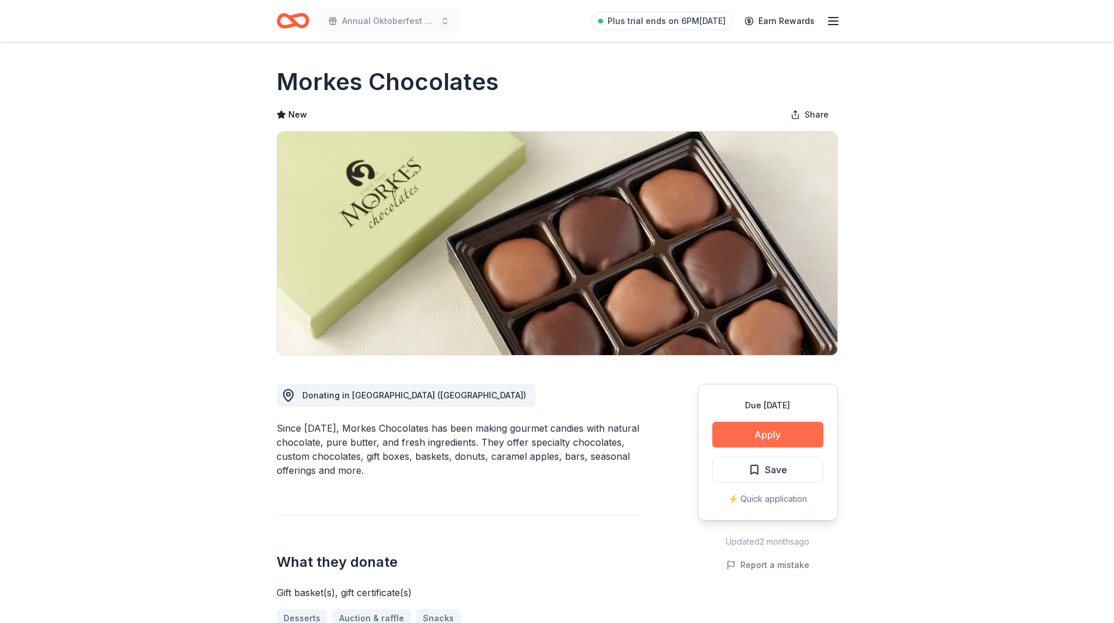
click at [762, 435] on button "Apply" at bounding box center [767, 435] width 111 height 26
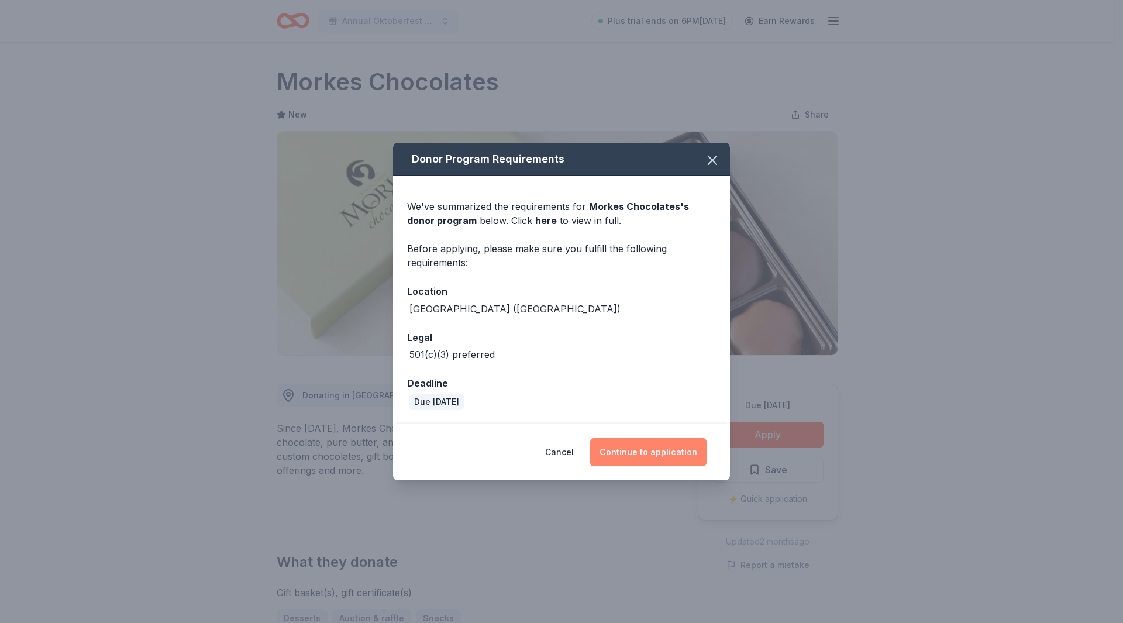
click at [642, 450] on button "Continue to application" at bounding box center [648, 452] width 116 height 28
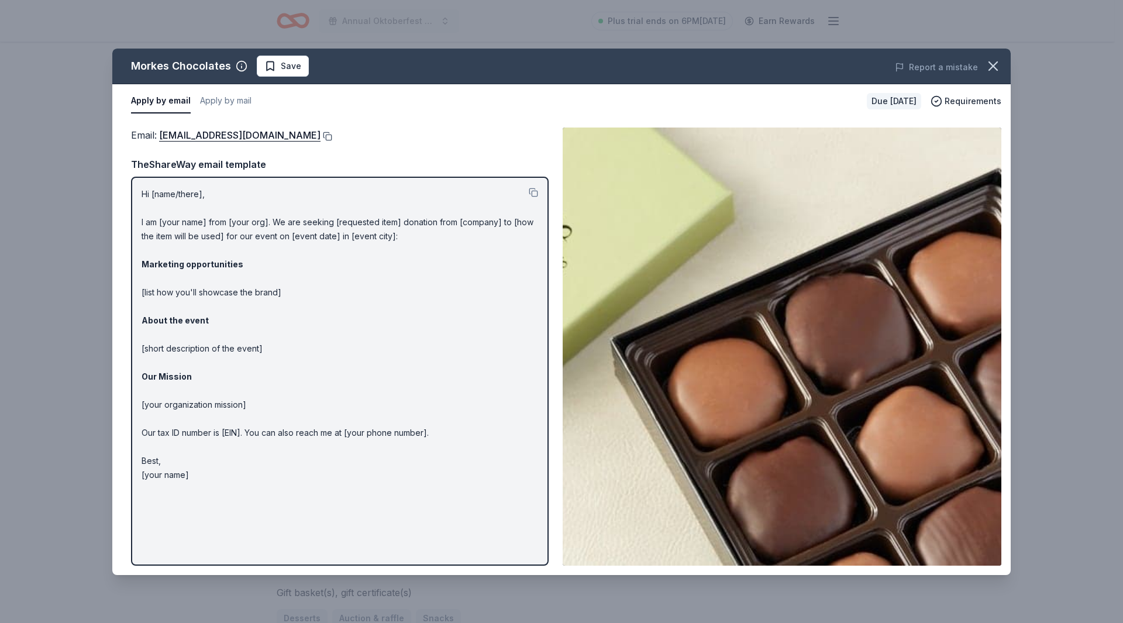
click at [321, 135] on button at bounding box center [327, 136] width 12 height 9
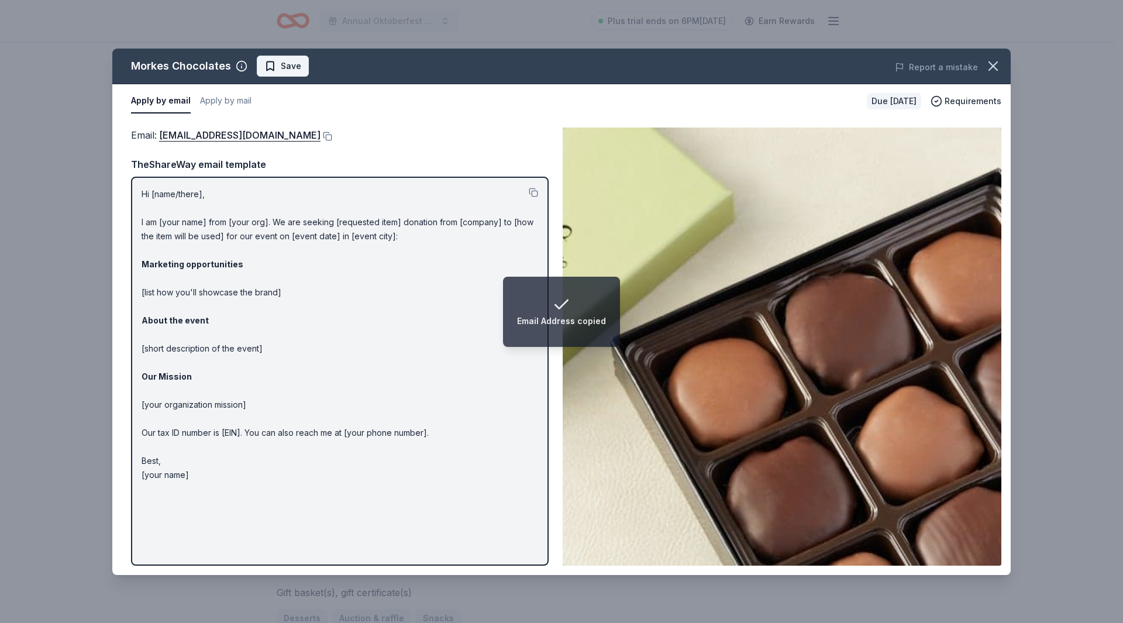
click at [281, 66] on span "Save" at bounding box center [291, 66] width 20 height 14
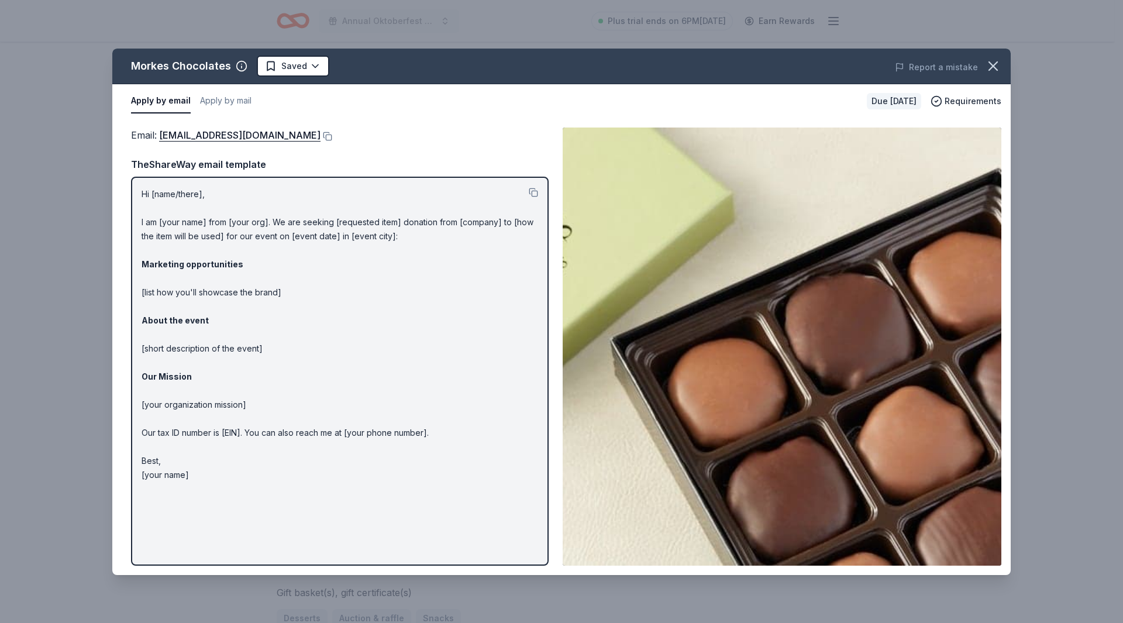
click at [371, 146] on div "Email : yummy@morkeschocolates.com TheShareWay email template Hi [name/there], …" at bounding box center [340, 347] width 418 height 438
click at [213, 98] on button "Apply by mail" at bounding box center [225, 101] width 51 height 25
click at [217, 18] on div "Morkes Chocolates Saved Report a mistake Apply by email Apply by mail Due in 24…" at bounding box center [561, 311] width 1123 height 623
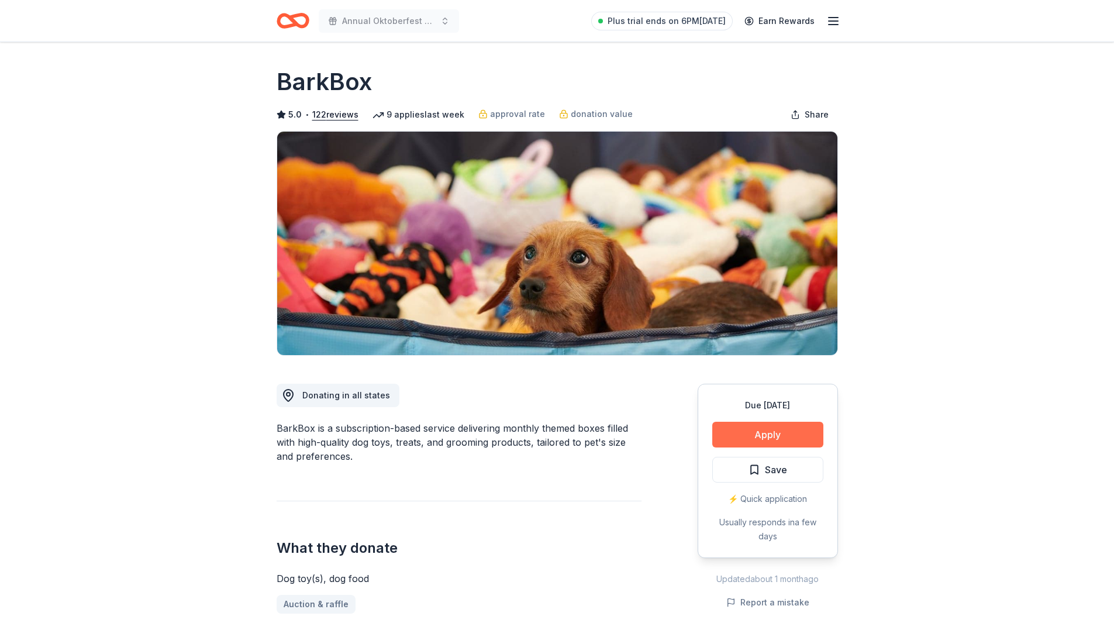
click at [750, 433] on button "Apply" at bounding box center [767, 435] width 111 height 26
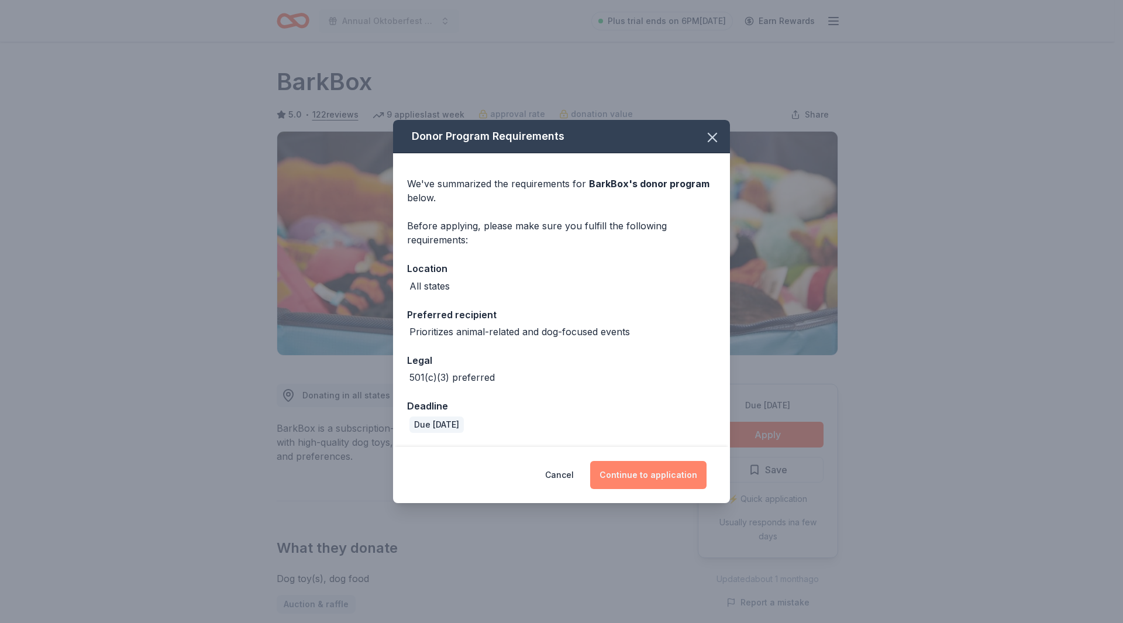
click at [634, 474] on button "Continue to application" at bounding box center [648, 475] width 116 height 28
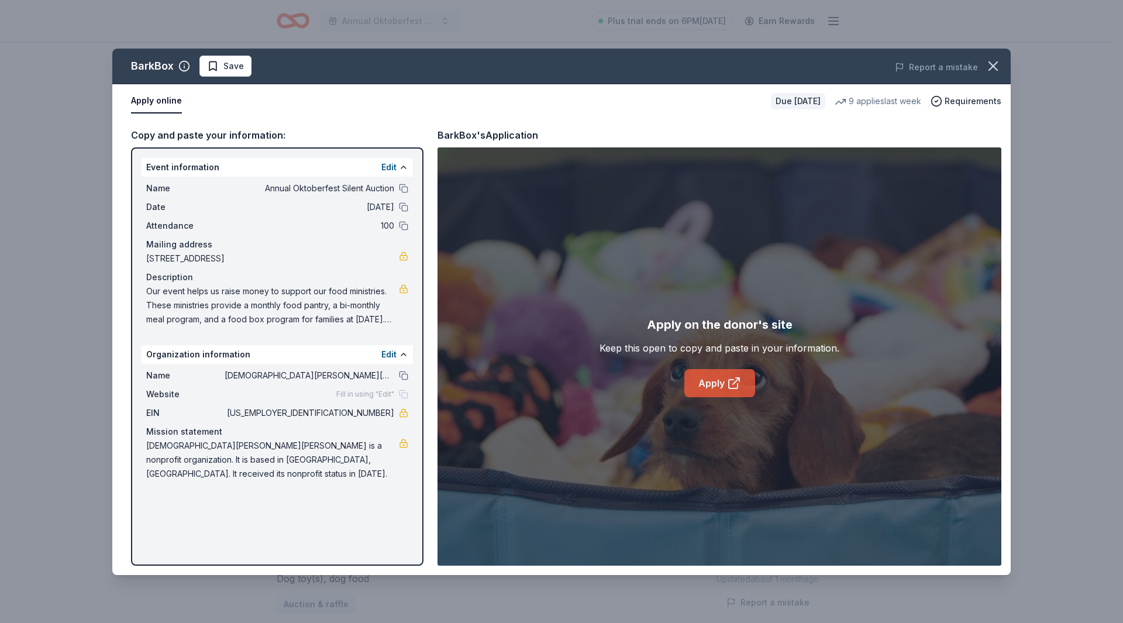
click at [711, 376] on link "Apply" at bounding box center [719, 383] width 71 height 28
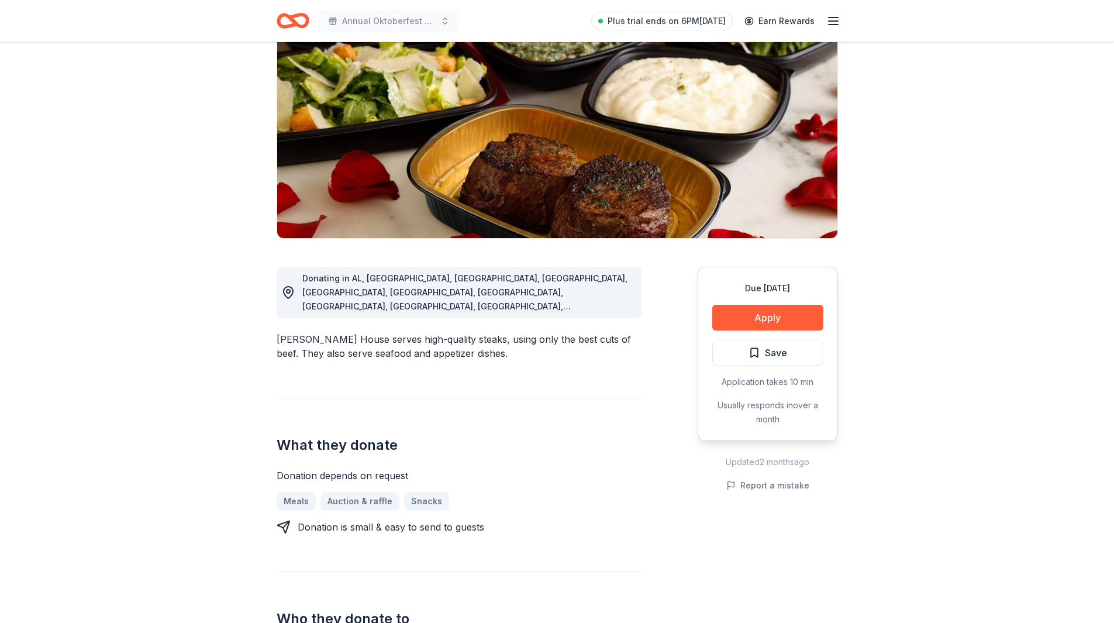
scroll to position [234, 0]
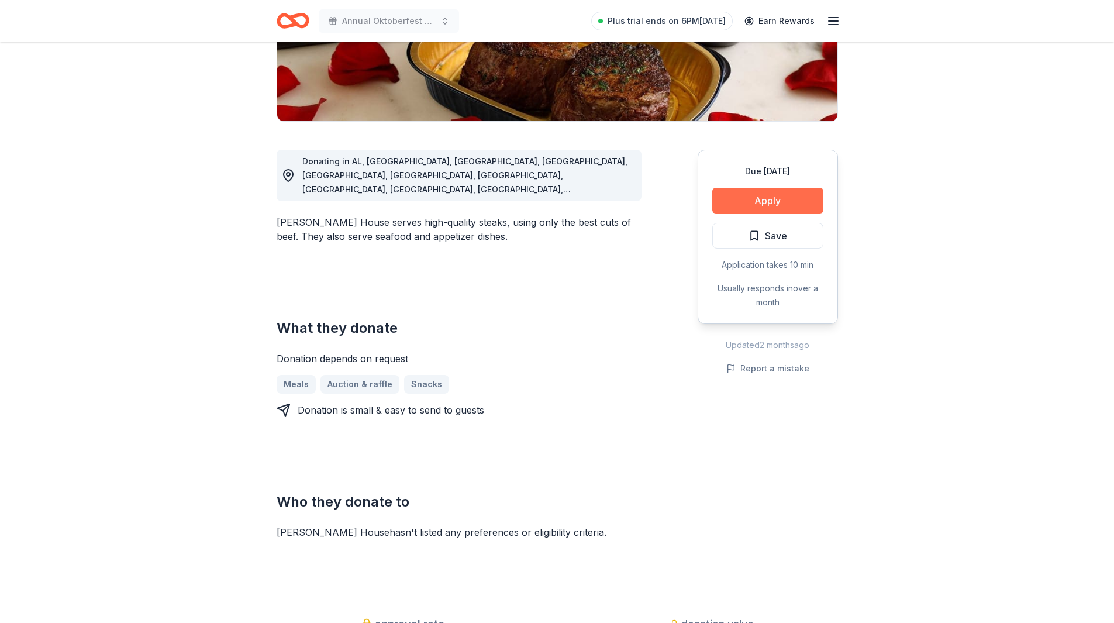
click at [762, 195] on button "Apply" at bounding box center [767, 201] width 111 height 26
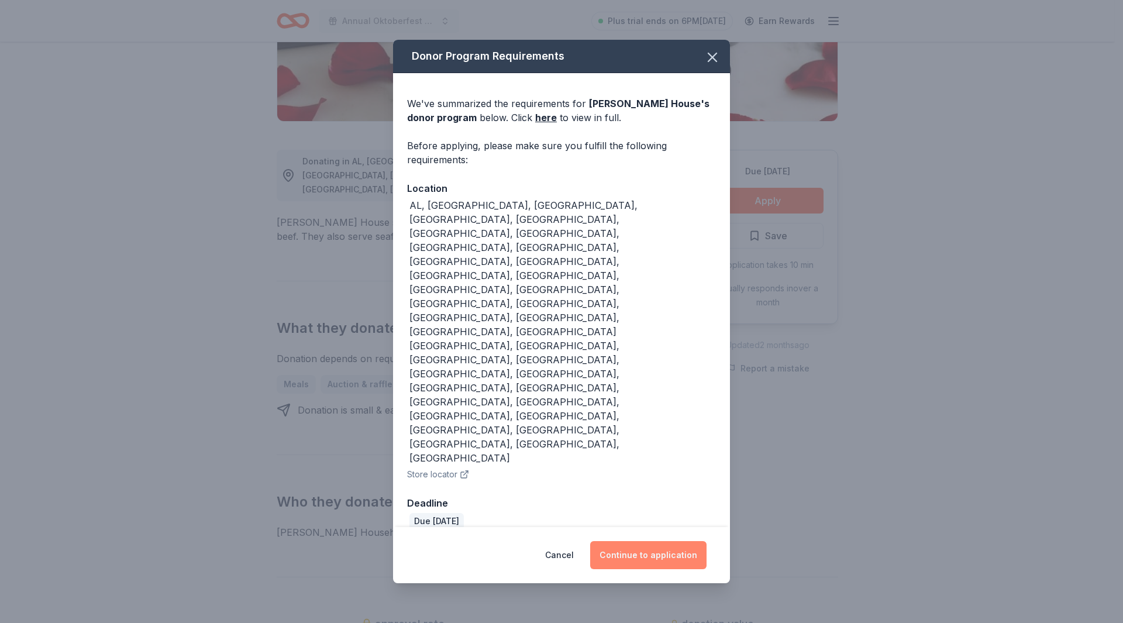
click at [641, 541] on button "Continue to application" at bounding box center [648, 555] width 116 height 28
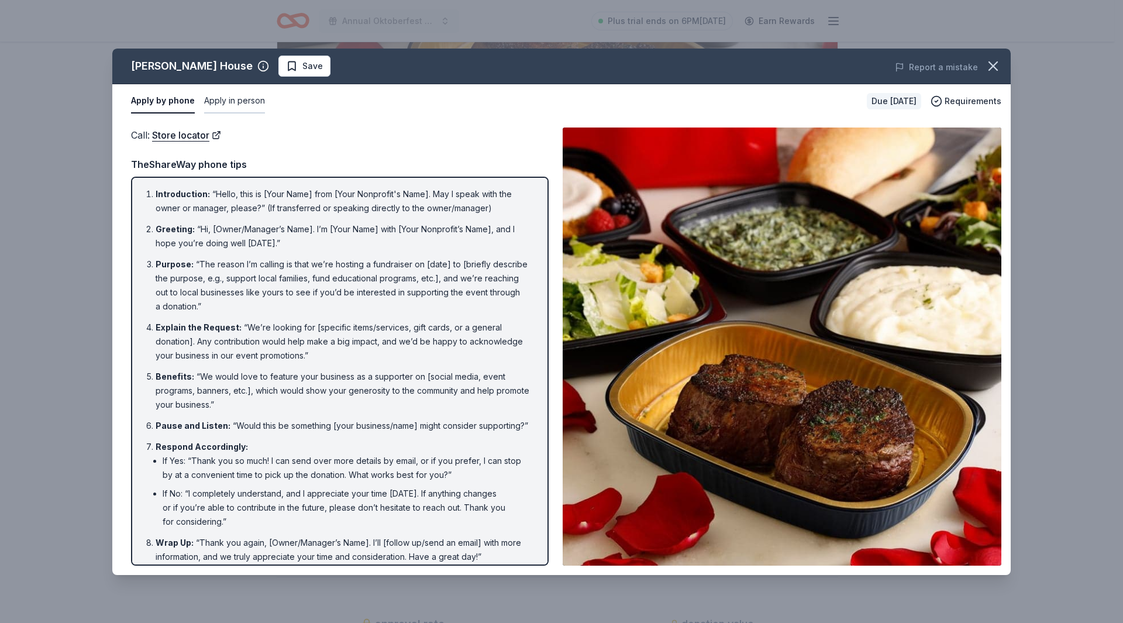
click at [221, 101] on button "Apply in person" at bounding box center [234, 101] width 61 height 25
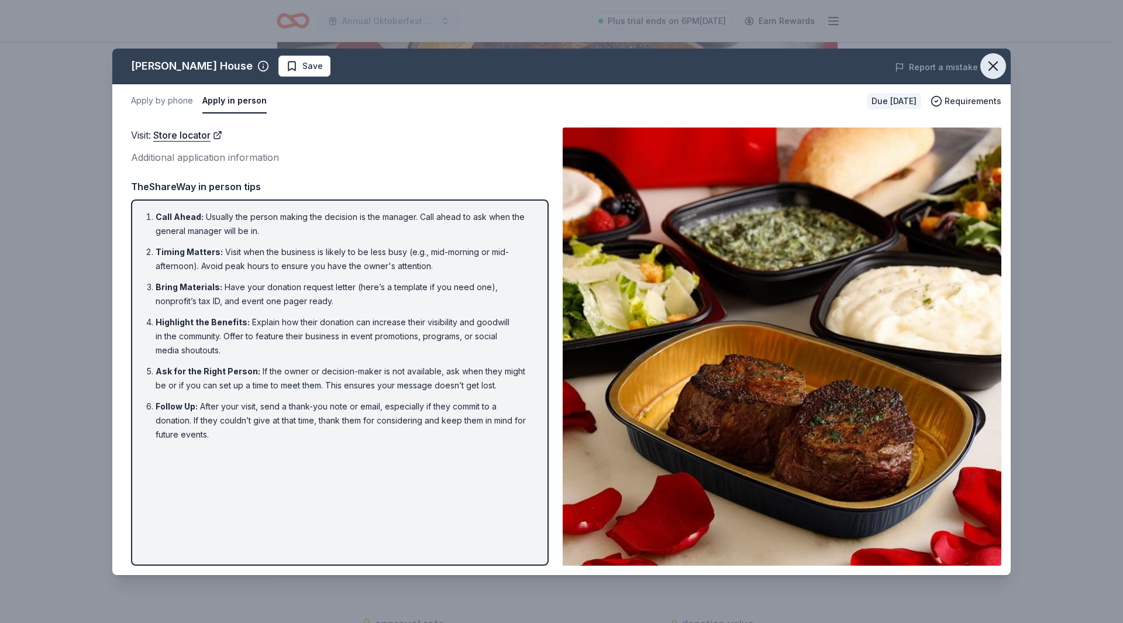
click at [991, 67] on icon "button" at bounding box center [993, 66] width 8 height 8
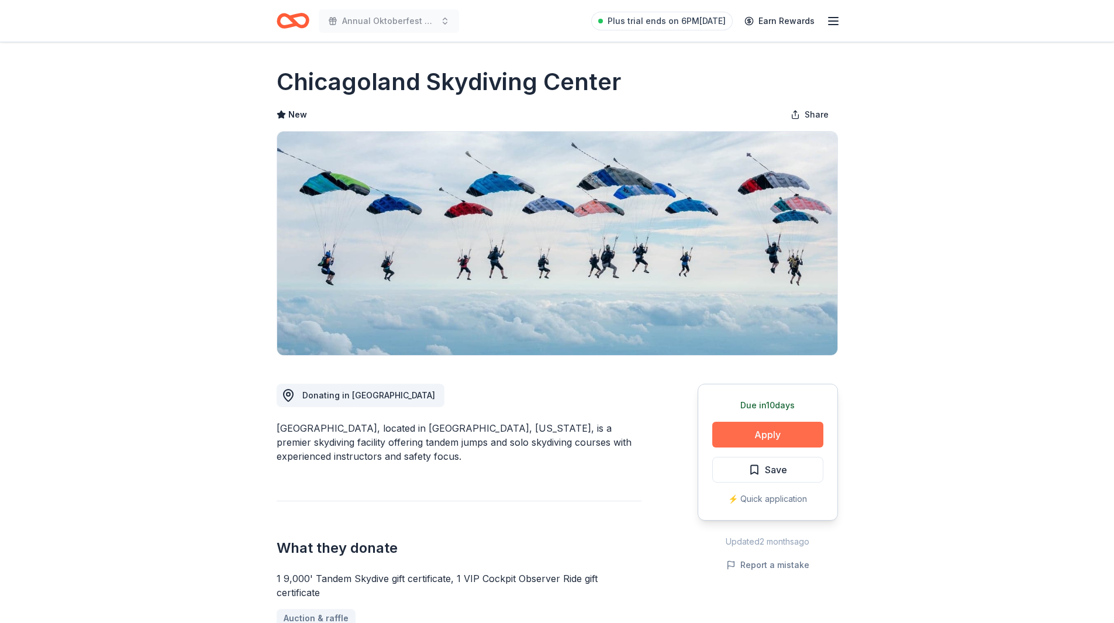
click at [764, 443] on button "Apply" at bounding box center [767, 435] width 111 height 26
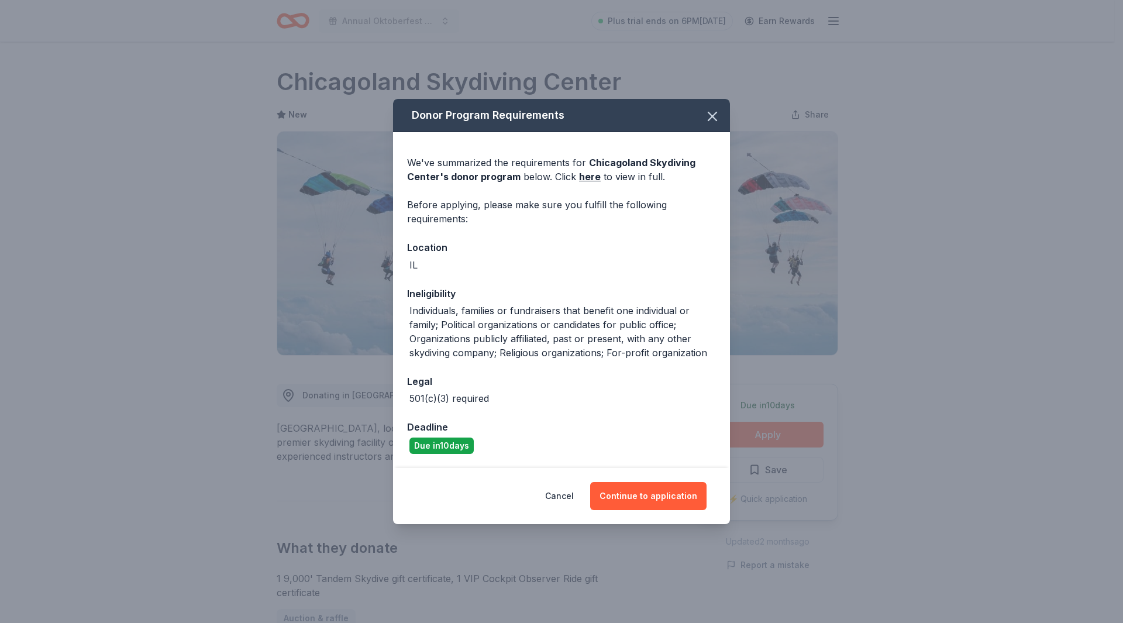
click at [764, 443] on div "Donor Program Requirements We've summarized the requirements for Chicagoland Sk…" at bounding box center [561, 311] width 1123 height 623
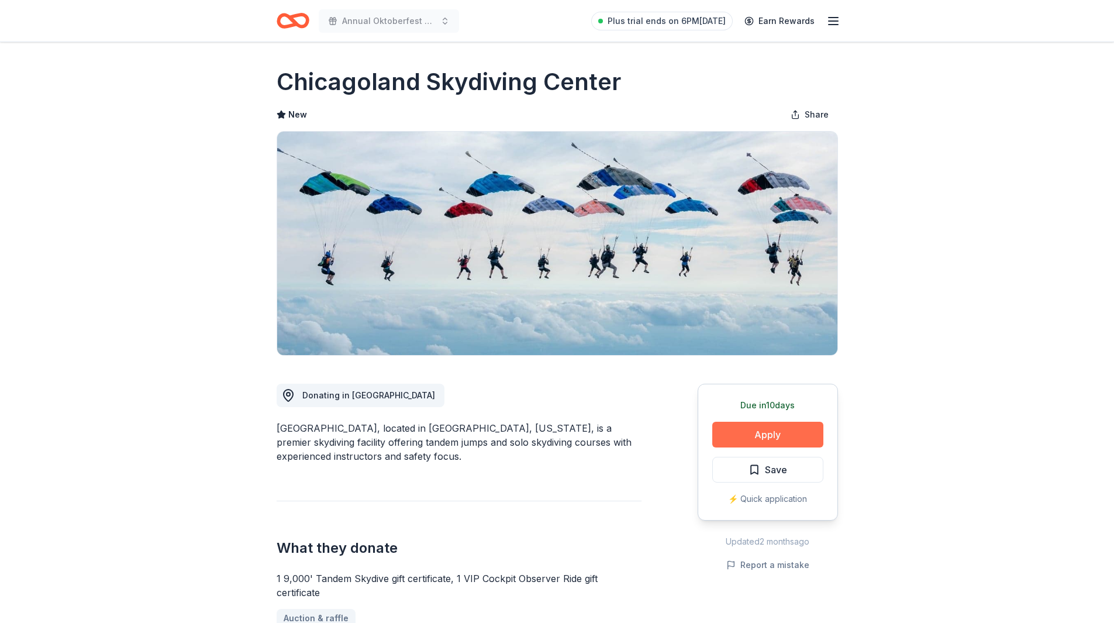
click at [771, 432] on button "Apply" at bounding box center [767, 435] width 111 height 26
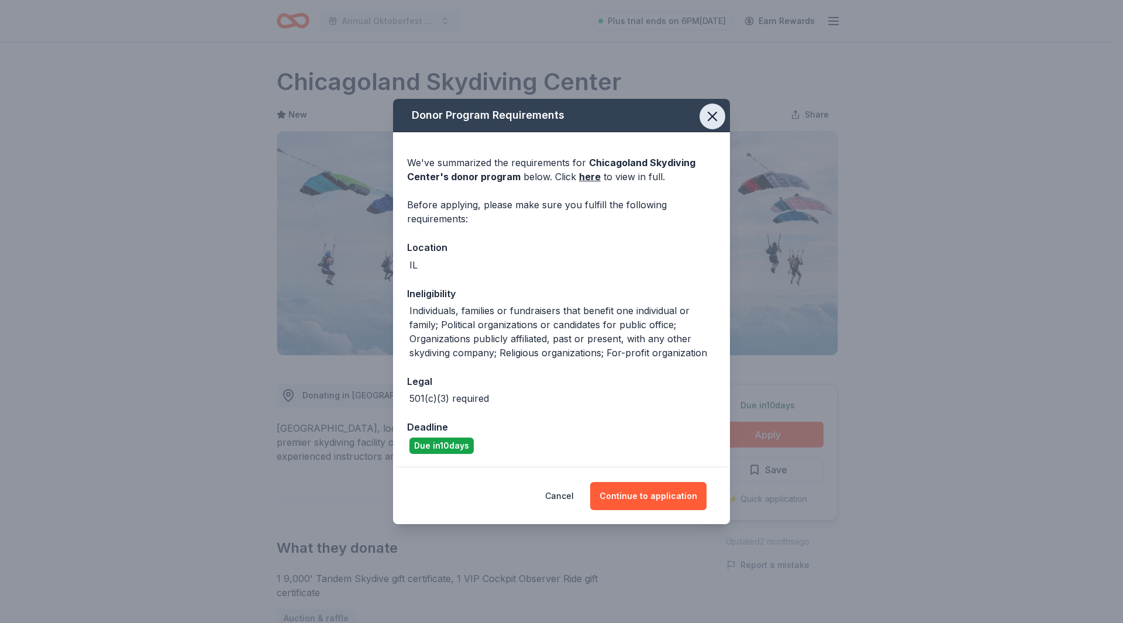
click at [712, 115] on icon "button" at bounding box center [712, 116] width 8 height 8
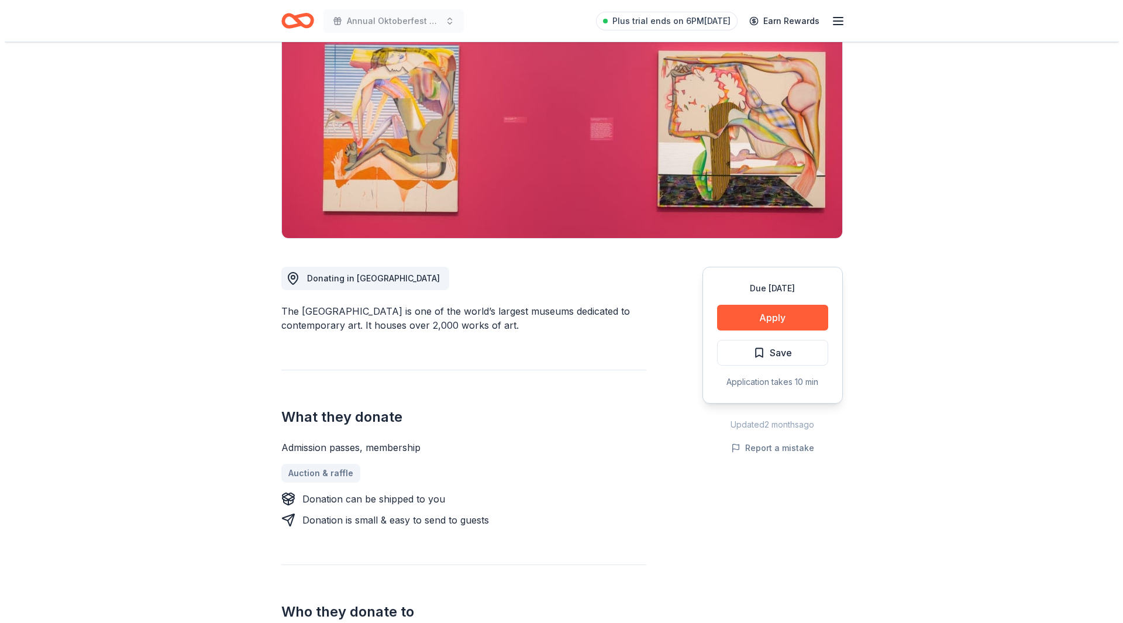
scroll to position [175, 0]
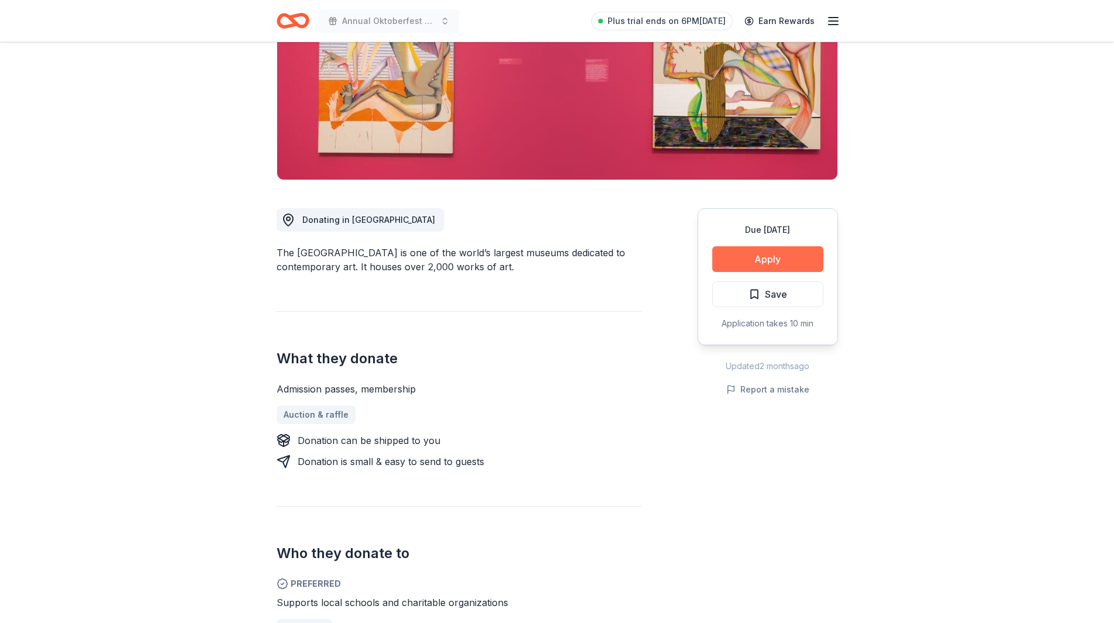
click at [751, 256] on button "Apply" at bounding box center [767, 259] width 111 height 26
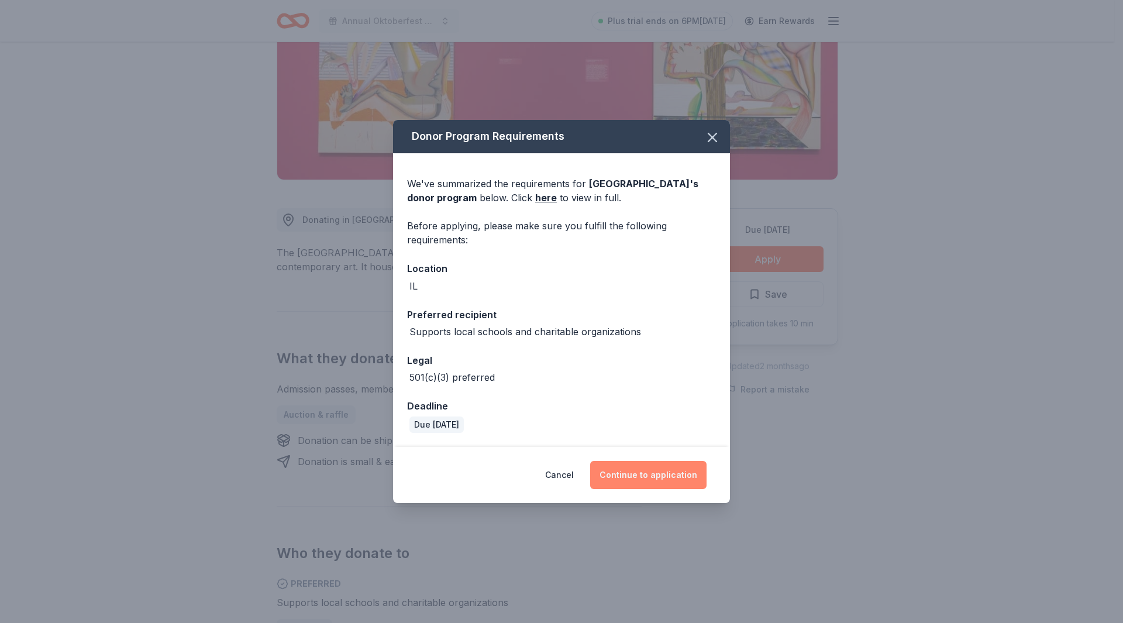
click at [650, 477] on button "Continue to application" at bounding box center [648, 475] width 116 height 28
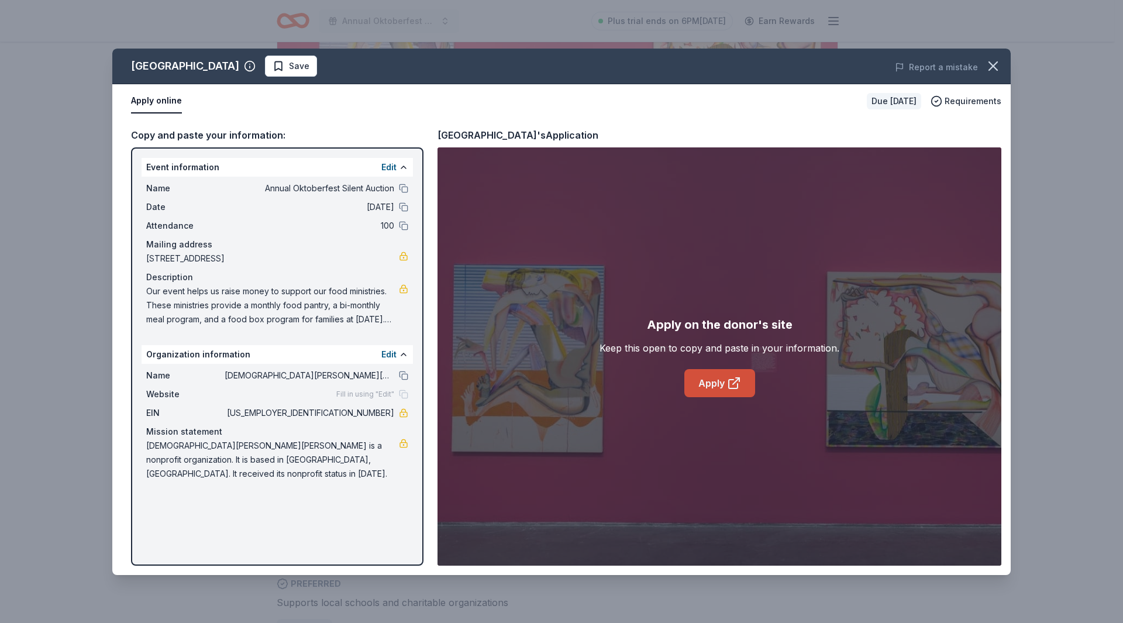
click at [708, 376] on link "Apply" at bounding box center [719, 383] width 71 height 28
